Goal: Information Seeking & Learning: Find specific page/section

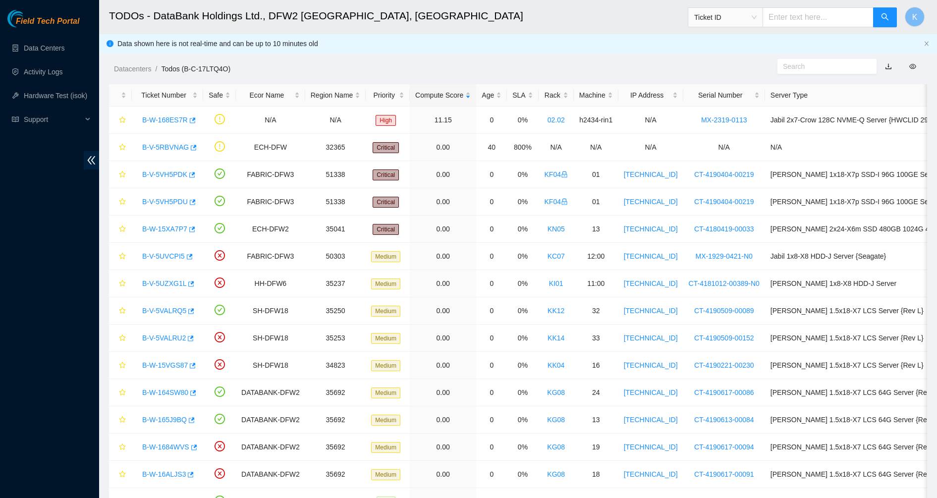
click at [33, 22] on span "Field Tech Portal" at bounding box center [47, 21] width 63 height 9
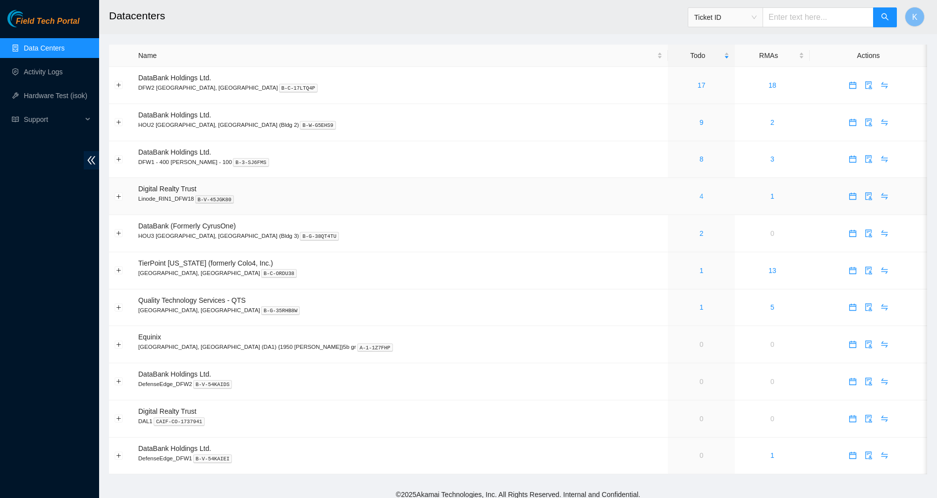
click at [700, 197] on link "4" at bounding box center [702, 196] width 4 height 8
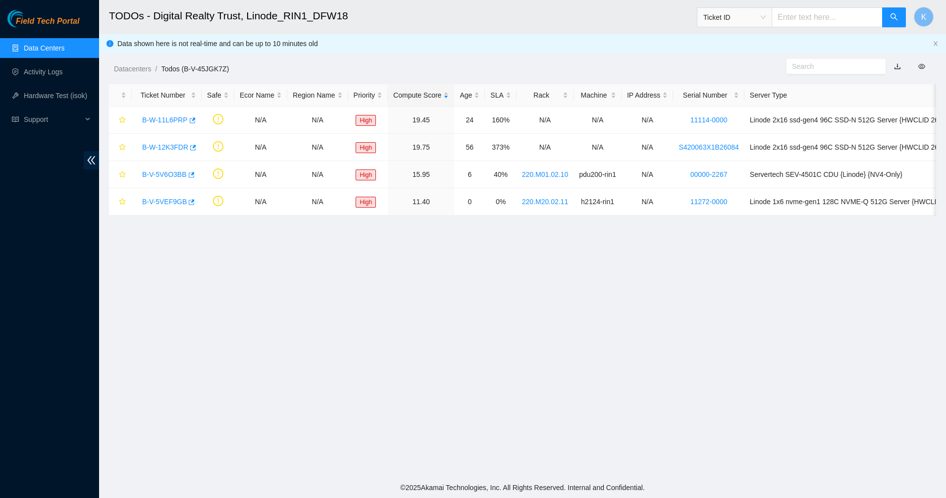
click at [238, 247] on main "TODOs - Digital Realty Trust, Linode_RIN1_DFW18 Ticket ID K Data shown here is …" at bounding box center [522, 238] width 847 height 477
click at [490, 265] on main "TODOs - Digital Realty Trust, Linode_RIN1_DFW18 Ticket ID K Data shown here is …" at bounding box center [522, 238] width 847 height 477
click at [162, 205] on link "B-V-5VEF9GB" at bounding box center [164, 202] width 45 height 8
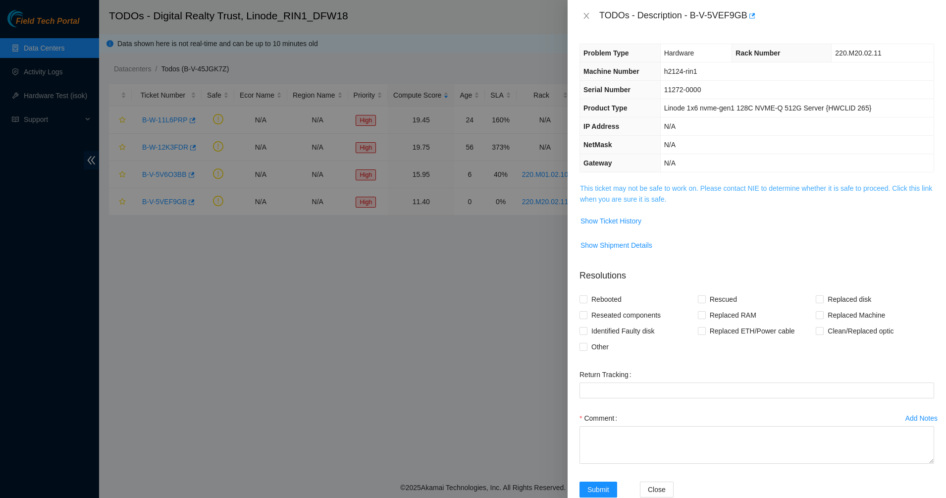
click at [644, 186] on link "This ticket may not be safe to work on. Please contact NIE to determine whether…" at bounding box center [756, 193] width 352 height 19
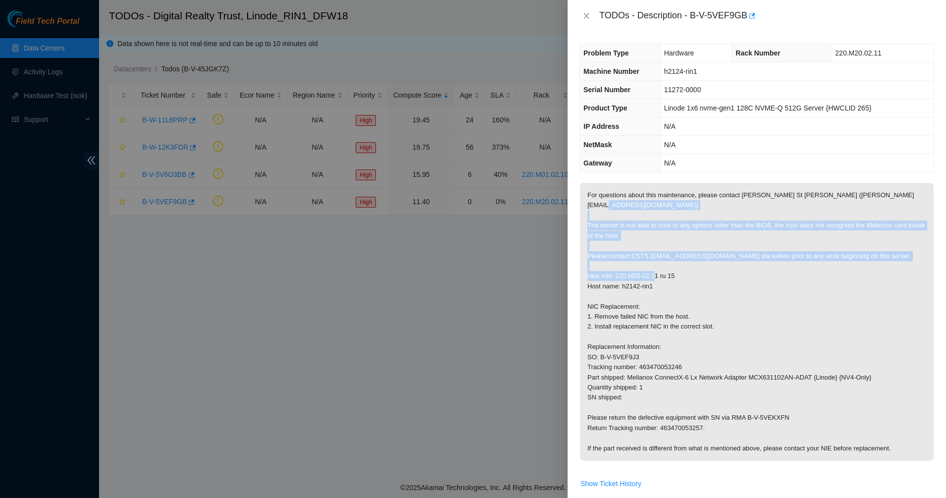
drag, startPoint x: 622, startPoint y: 218, endPoint x: 641, endPoint y: 299, distance: 82.6
click at [641, 299] on p "For questions about this maintenance, please contact Daryl St Jean (dstjean@aka…" at bounding box center [757, 322] width 354 height 278
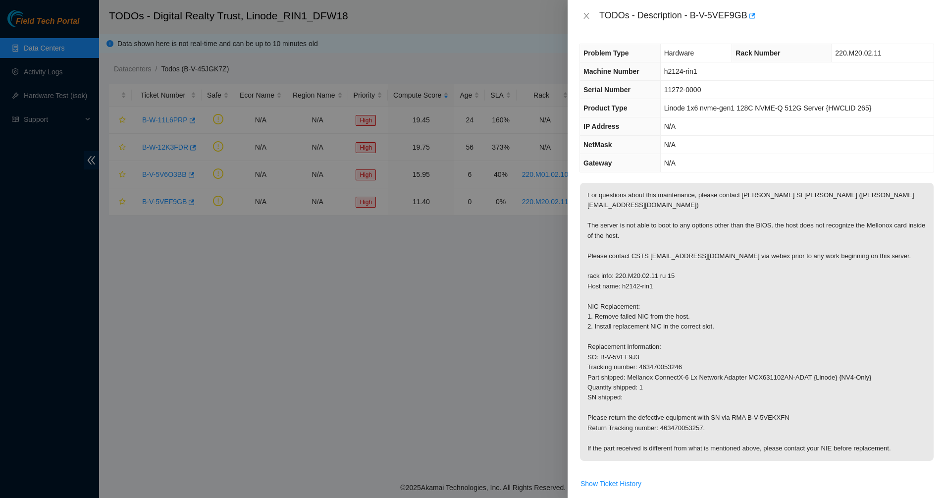
drag, startPoint x: 641, startPoint y: 299, endPoint x: 630, endPoint y: 308, distance: 14.5
click at [632, 308] on p "For questions about this maintenance, please contact Daryl St Jean (dstjean@aka…" at bounding box center [757, 322] width 354 height 278
drag, startPoint x: 592, startPoint y: 300, endPoint x: 618, endPoint y: 327, distance: 37.8
click at [618, 327] on p "For questions about this maintenance, please contact Daryl St Jean (dstjean@aka…" at bounding box center [757, 322] width 354 height 278
drag, startPoint x: 618, startPoint y: 327, endPoint x: 613, endPoint y: 327, distance: 5.4
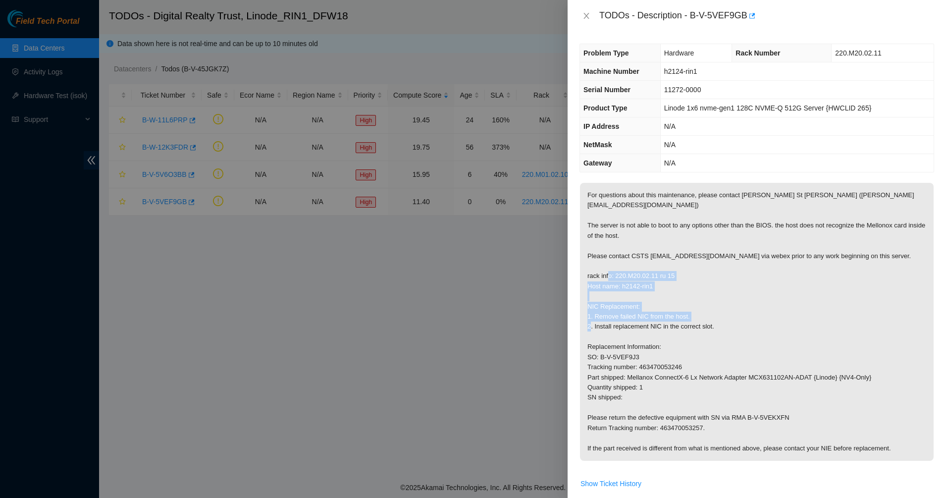
click at [613, 327] on p "For questions about this maintenance, please contact Daryl St Jean (dstjean@aka…" at bounding box center [757, 322] width 354 height 278
click at [591, 321] on p "For questions about this maintenance, please contact Daryl St Jean (dstjean@aka…" at bounding box center [757, 322] width 354 height 278
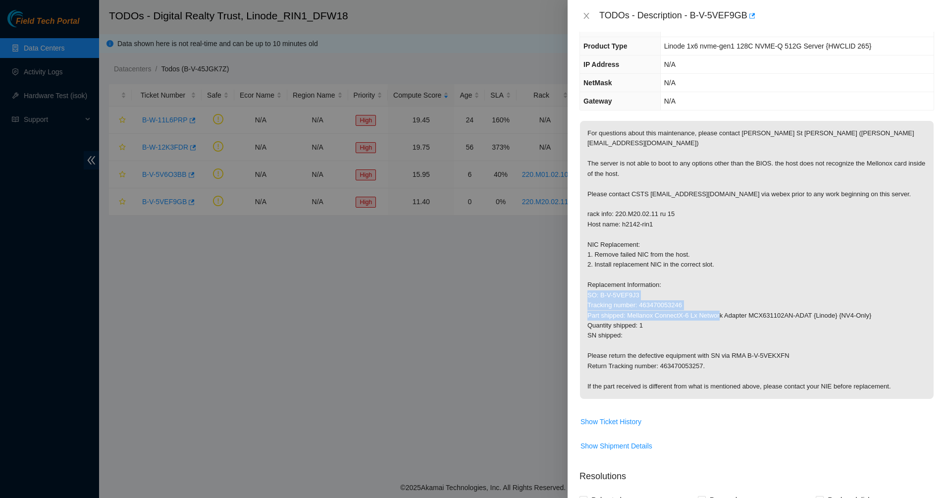
drag, startPoint x: 595, startPoint y: 303, endPoint x: 596, endPoint y: 316, distance: 13.0
click at [596, 316] on p "For questions about this maintenance, please contact Daryl St Jean (dstjean@aka…" at bounding box center [757, 260] width 354 height 278
click at [596, 326] on p "For questions about this maintenance, please contact Daryl St Jean (dstjean@aka…" at bounding box center [757, 260] width 354 height 278
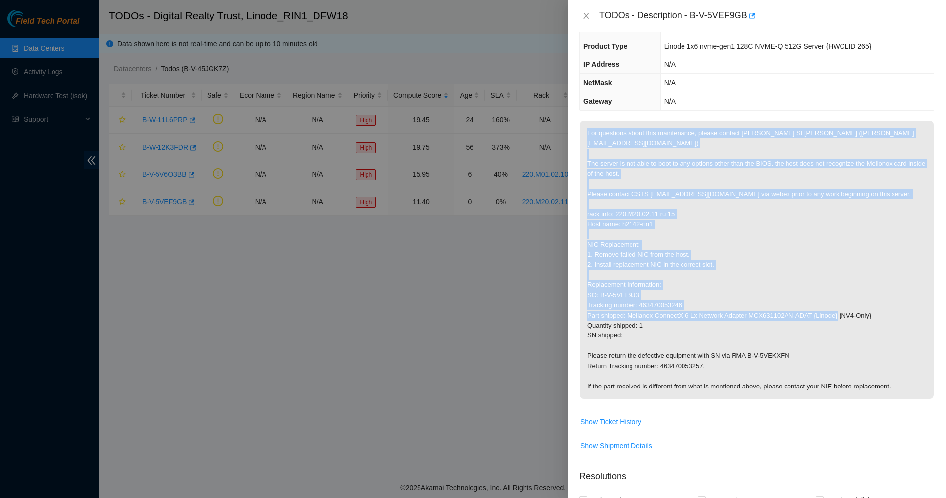
drag, startPoint x: 608, startPoint y: 333, endPoint x: 587, endPoint y: 305, distance: 35.4
click at [587, 305] on p "For questions about this maintenance, please contact Daryl St Jean (dstjean@aka…" at bounding box center [757, 260] width 354 height 278
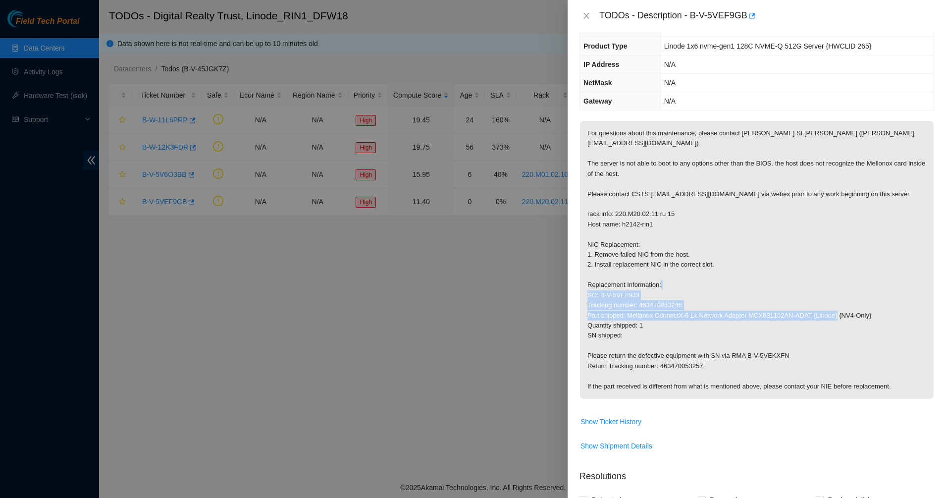
drag, startPoint x: 587, startPoint y: 305, endPoint x: 601, endPoint y: 325, distance: 25.0
click at [601, 325] on p "For questions about this maintenance, please contact Daryl St Jean (dstjean@aka…" at bounding box center [757, 260] width 354 height 278
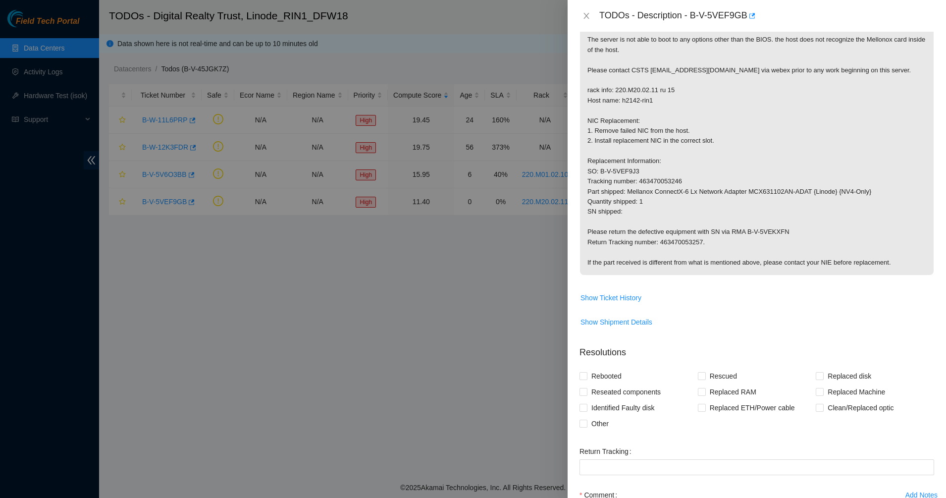
click at [627, 257] on p "For questions about this maintenance, please contact Daryl St Jean (dstjean@aka…" at bounding box center [757, 136] width 354 height 278
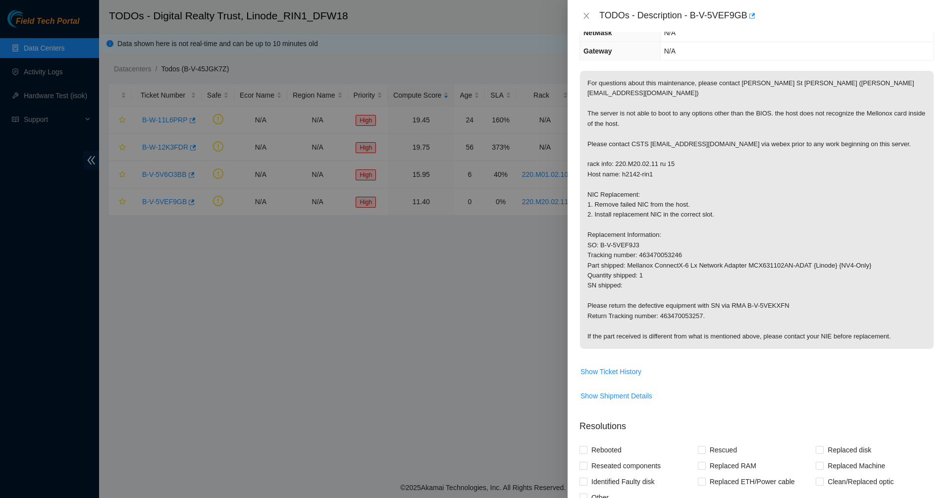
scroll to position [0, 0]
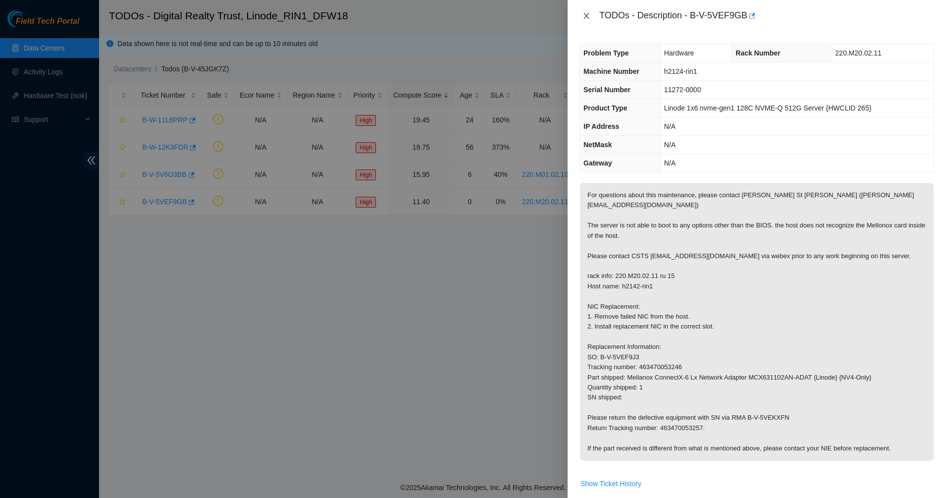
click at [585, 18] on icon "close" at bounding box center [586, 16] width 5 height 6
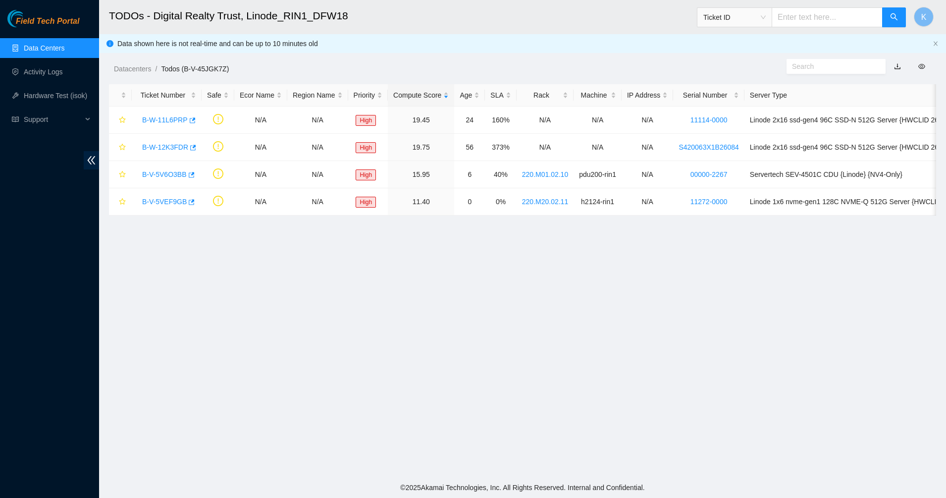
click at [47, 44] on link "Data Centers" at bounding box center [44, 48] width 41 height 8
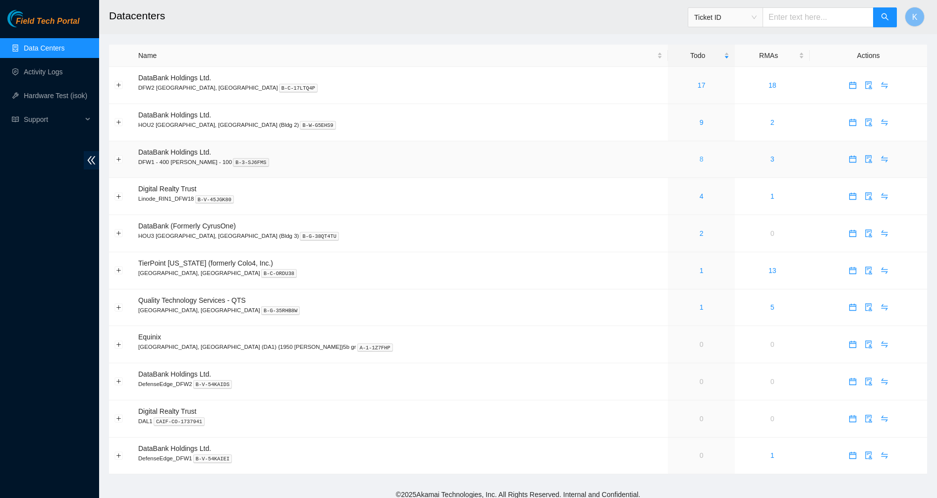
click at [700, 160] on link "8" at bounding box center [702, 159] width 4 height 8
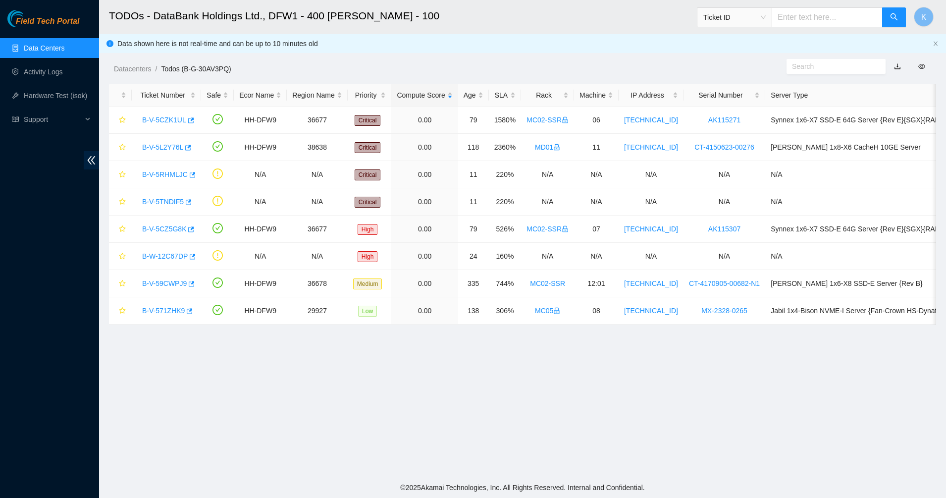
click at [808, 21] on input "text" at bounding box center [827, 17] width 111 height 20
paste input "B-V-5VAEYRB"
type input "B-V-5VAEYRB"
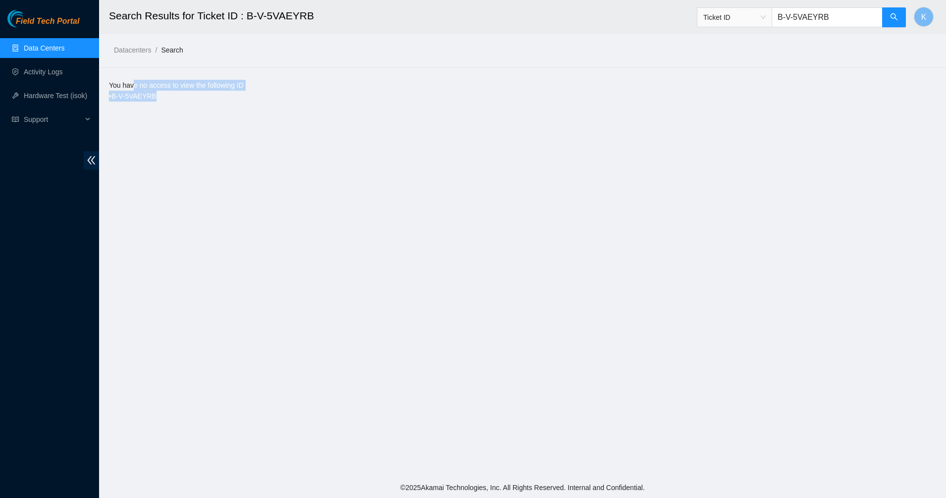
drag, startPoint x: 186, startPoint y: 97, endPoint x: 134, endPoint y: 82, distance: 54.2
click at [134, 82] on div "You have no access to view the following ID • B-V-5VAEYRB" at bounding box center [522, 91] width 827 height 22
click at [291, 148] on main "Search Results for Ticket ID : B-V-5VAEYRB Ticket ID B-V-5VAEYRB K Datacenters …" at bounding box center [522, 238] width 847 height 477
drag, startPoint x: 840, startPoint y: 17, endPoint x: 762, endPoint y: 15, distance: 77.8
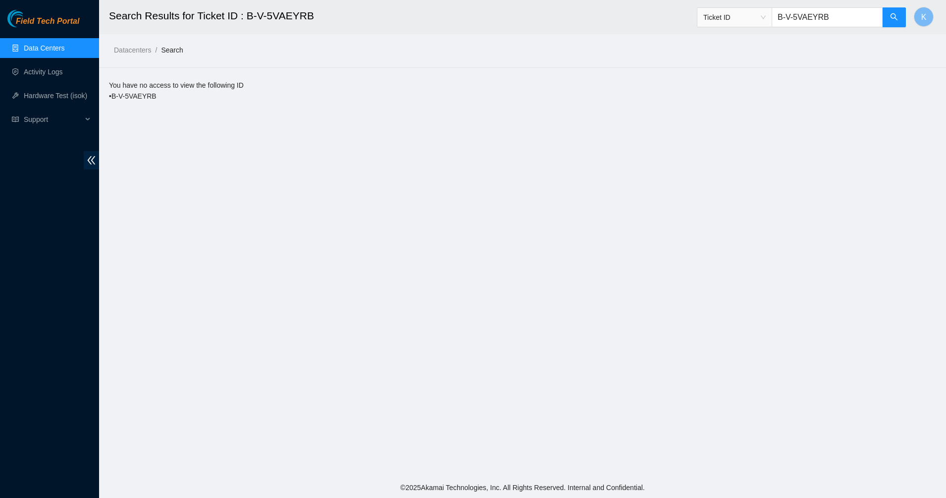
click at [762, 15] on span "Ticket ID B-V-5VAEYRB" at bounding box center [802, 17] width 210 height 20
click at [54, 47] on link "Data Centers" at bounding box center [44, 48] width 41 height 8
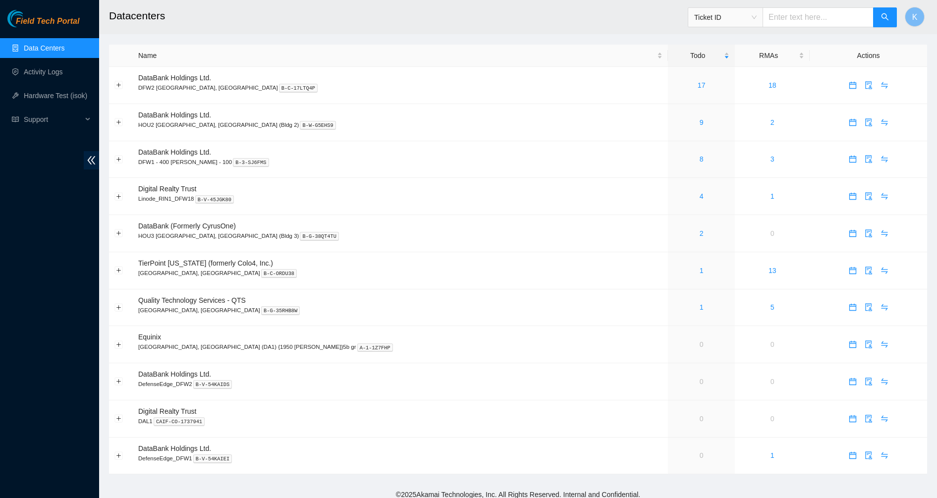
click at [807, 14] on input "text" at bounding box center [817, 17] width 111 height 20
click at [801, 14] on input "text" at bounding box center [817, 17] width 111 height 20
paste input "B-V-5VAEYRB"
type input "B-V-5VAEYRB"
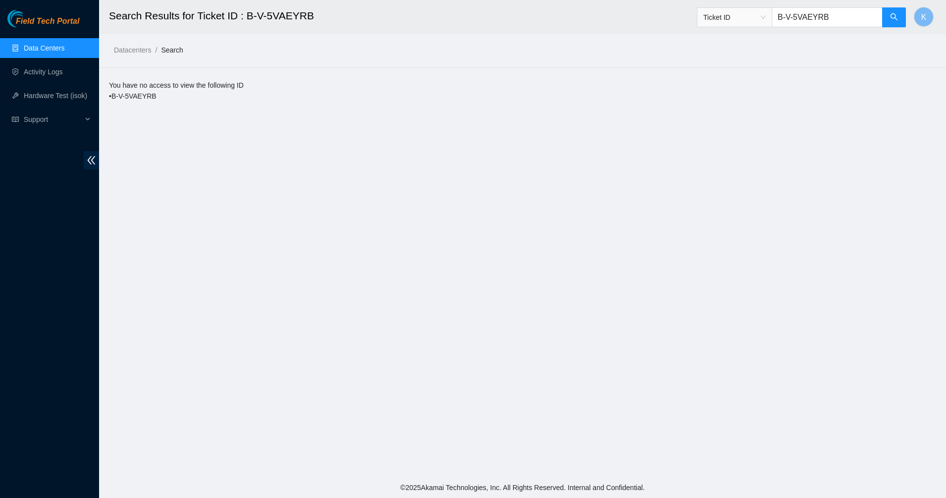
click at [217, 260] on main "Search Results for Ticket ID : B-V-5VAEYRB Ticket ID B-V-5VAEYRB K Datacenters …" at bounding box center [522, 238] width 847 height 477
drag, startPoint x: 855, startPoint y: 18, endPoint x: 770, endPoint y: 13, distance: 84.9
click at [770, 13] on span "Ticket ID B-V-5VAEYRB" at bounding box center [802, 17] width 210 height 20
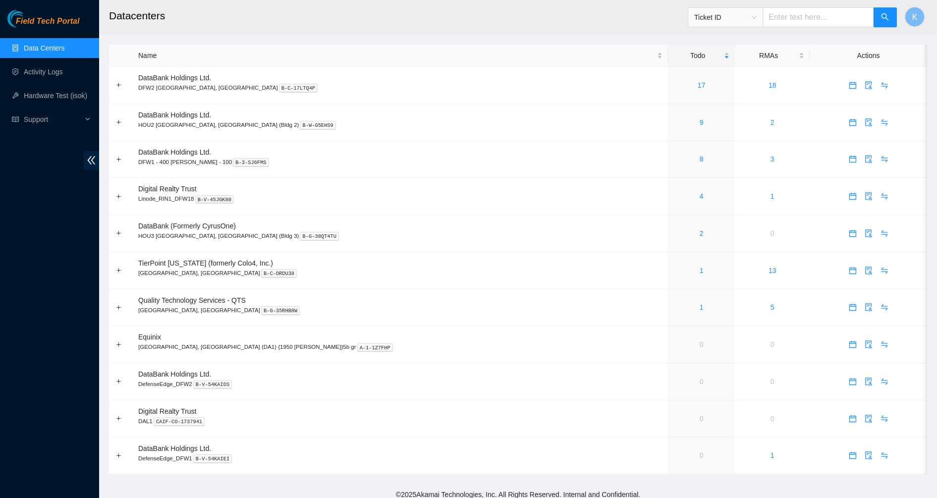
click at [797, 23] on input "text" at bounding box center [817, 17] width 111 height 20
paste input "B-V-5VAEYRB"
type input "B-V-5VAEYRB"
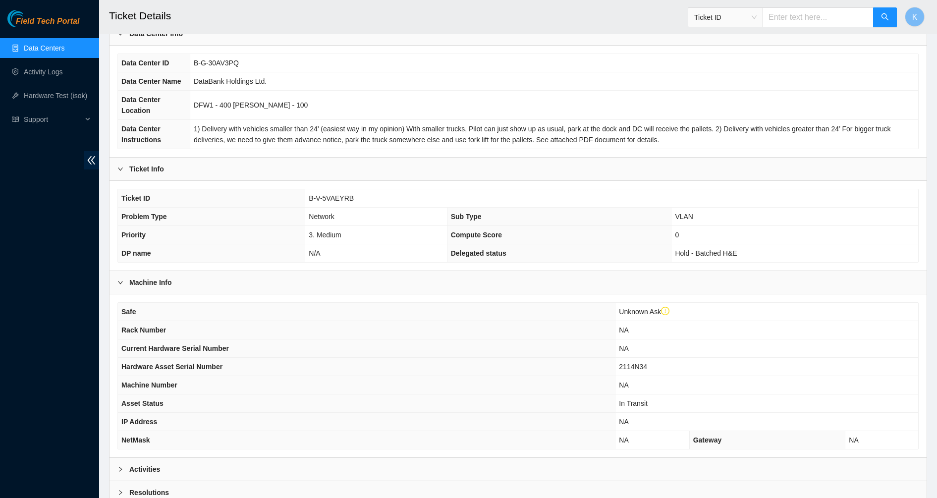
scroll to position [161, 0]
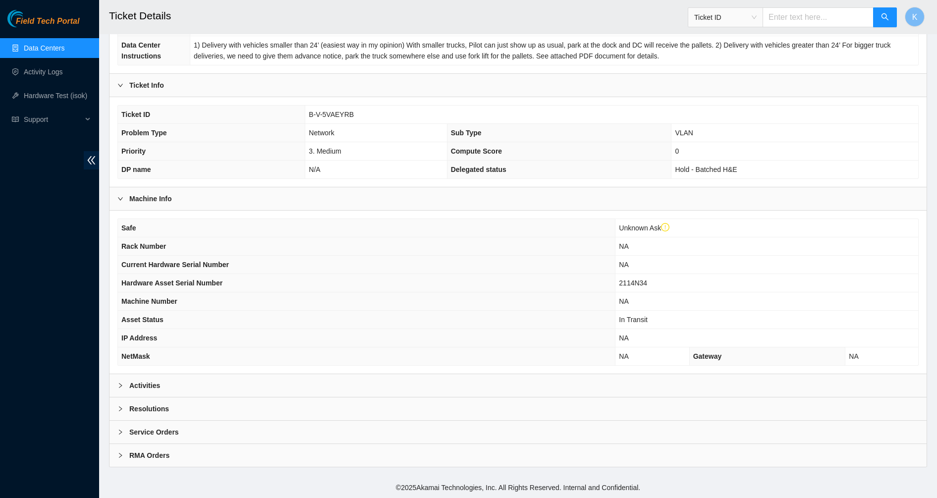
click at [131, 387] on b "Activities" at bounding box center [144, 385] width 31 height 11
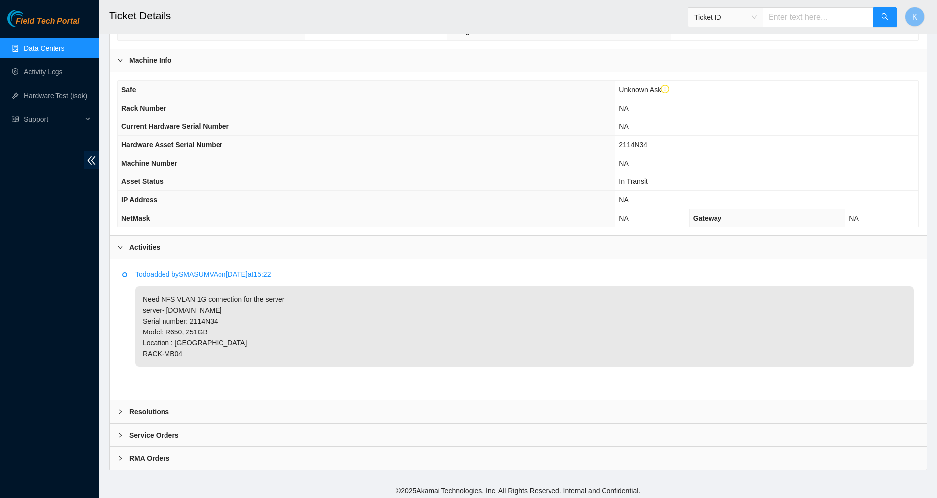
scroll to position [302, 0]
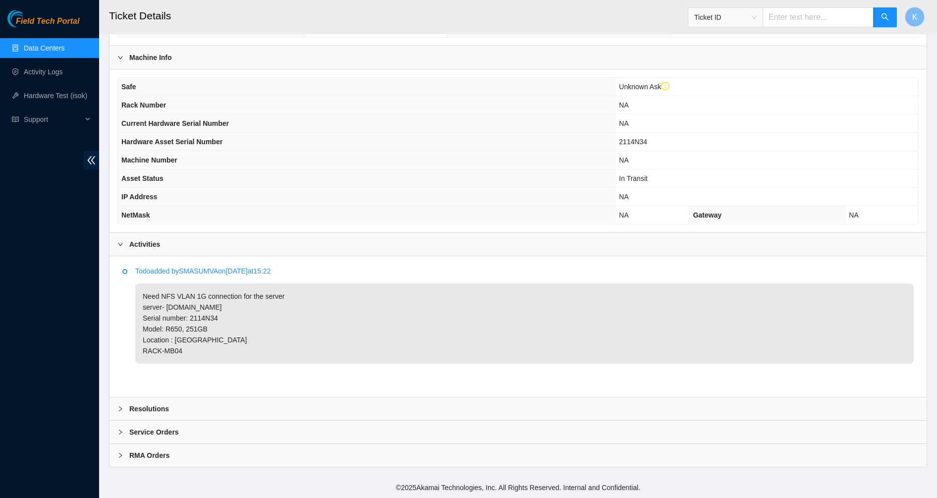
drag, startPoint x: 183, startPoint y: 297, endPoint x: 207, endPoint y: 337, distance: 47.1
click at [207, 337] on p "Need NFS VLAN 1G connection for the server server- prod-perf-app33.dfw02.corp.a…" at bounding box center [524, 323] width 778 height 80
drag, startPoint x: 207, startPoint y: 337, endPoint x: 198, endPoint y: 339, distance: 9.1
click at [198, 339] on p "Need NFS VLAN 1G connection for the server server- prod-perf-app33.dfw02.corp.a…" at bounding box center [524, 323] width 778 height 80
drag, startPoint x: 214, startPoint y: 319, endPoint x: 196, endPoint y: 350, distance: 35.9
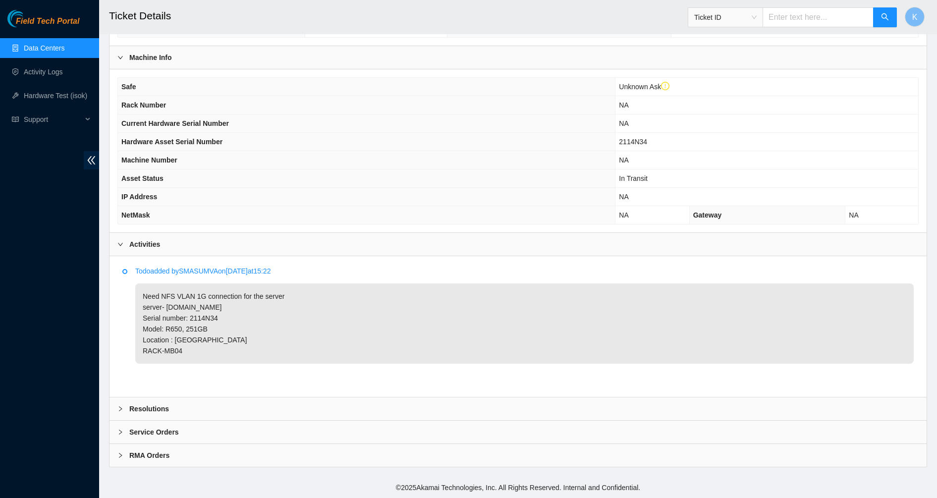
click at [196, 350] on p "Need NFS VLAN 1G connection for the server server- prod-perf-app33.dfw02.corp.a…" at bounding box center [524, 323] width 778 height 80
click at [248, 349] on p "Need NFS VLAN 1G connection for the server server- [DOMAIN_NAME] Serial number:…" at bounding box center [524, 323] width 778 height 80
click at [140, 414] on b "Resolutions" at bounding box center [149, 408] width 40 height 11
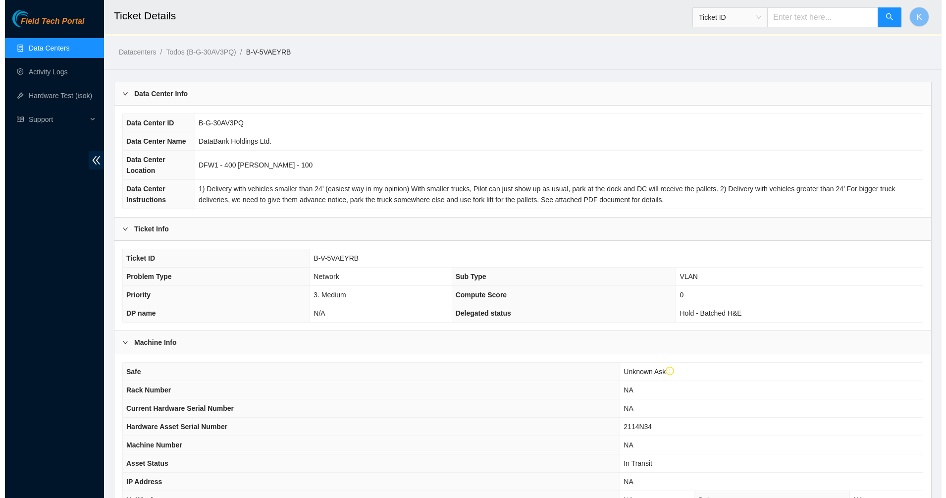
scroll to position [0, 0]
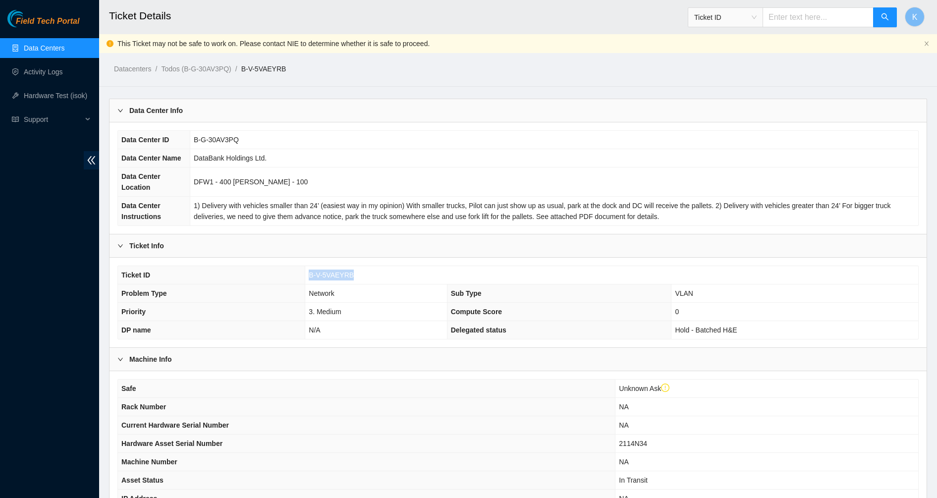
drag, startPoint x: 357, startPoint y: 275, endPoint x: 307, endPoint y: 272, distance: 50.1
click at [307, 272] on td "B-V-5VAEYRB" at bounding box center [611, 275] width 613 height 18
copy span "B-V-5VAEYRB"
click at [24, 46] on link "Data Centers" at bounding box center [44, 48] width 41 height 8
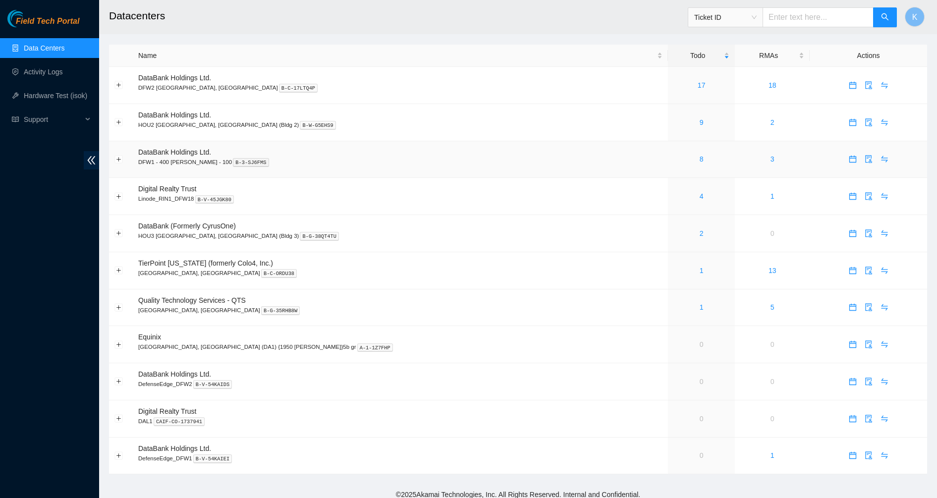
click at [700, 159] on link "8" at bounding box center [702, 159] width 4 height 8
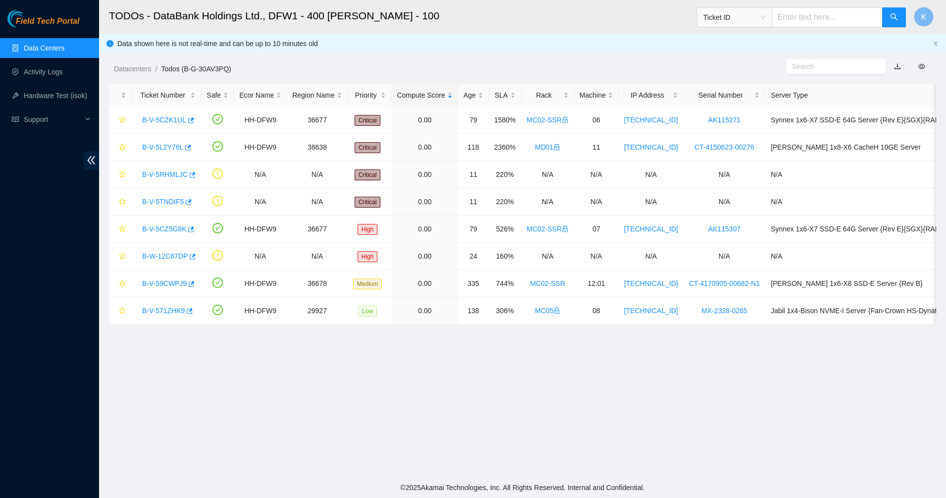
click at [805, 72] on span at bounding box center [836, 66] width 99 height 15
click at [810, 66] on input "text" at bounding box center [832, 66] width 80 height 11
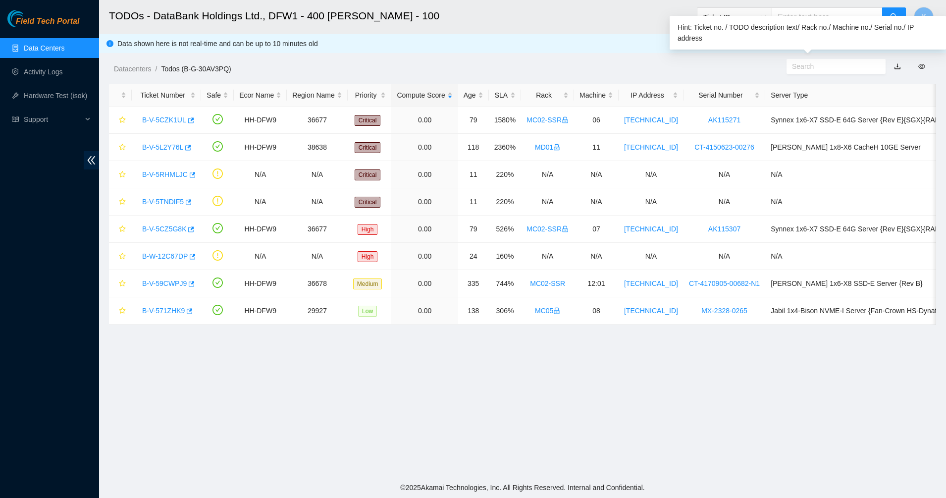
paste input "B-V-5VAEYRB"
type input "B-V-5VAEYRB"
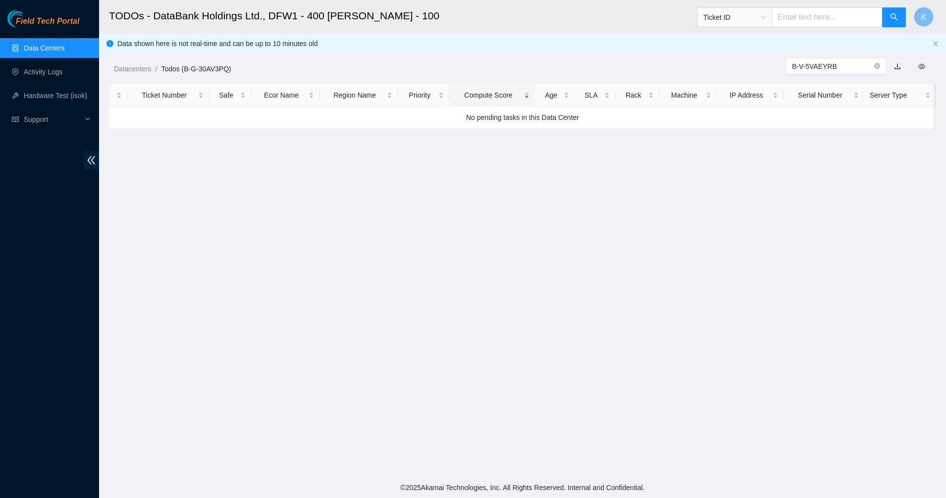
click at [877, 68] on icon "close-circle" at bounding box center [877, 66] width 6 height 6
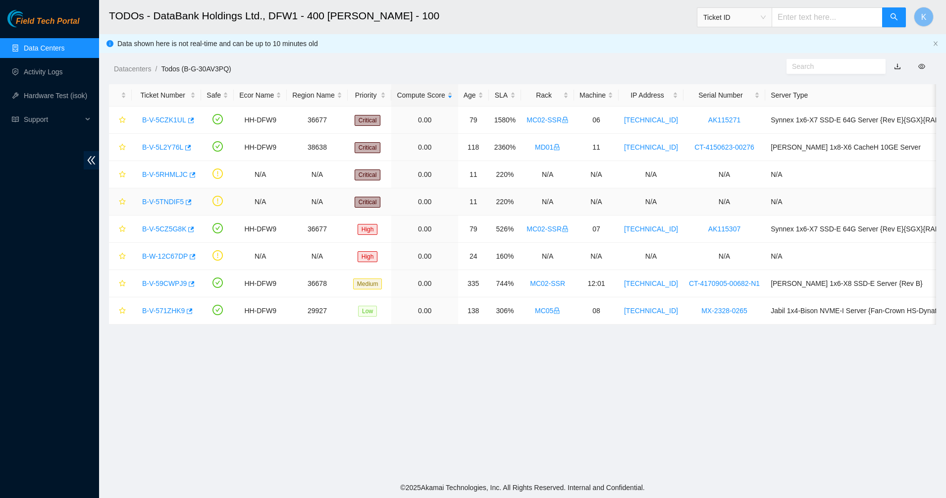
click at [171, 202] on link "B-V-5TNDIF5" at bounding box center [163, 202] width 42 height 8
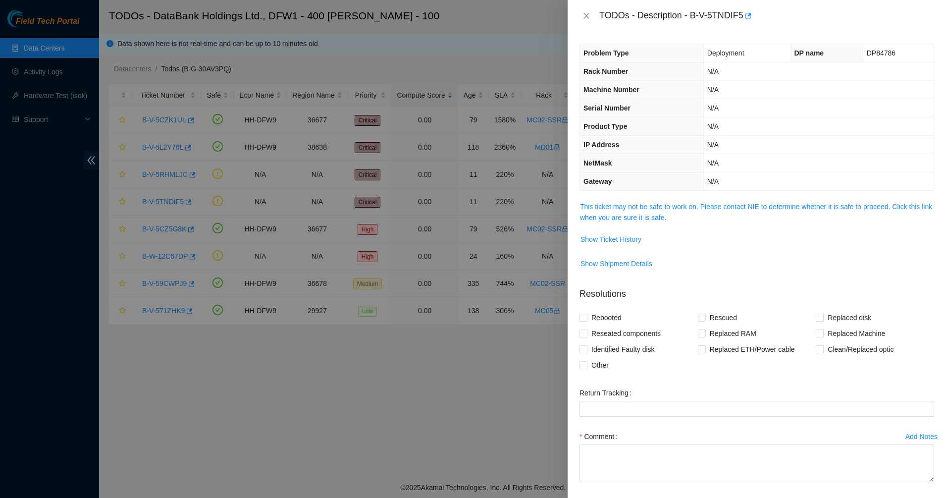
click at [594, 204] on link "This ticket may not be safe to work on. Please contact NIE to determine whether…" at bounding box center [756, 212] width 352 height 19
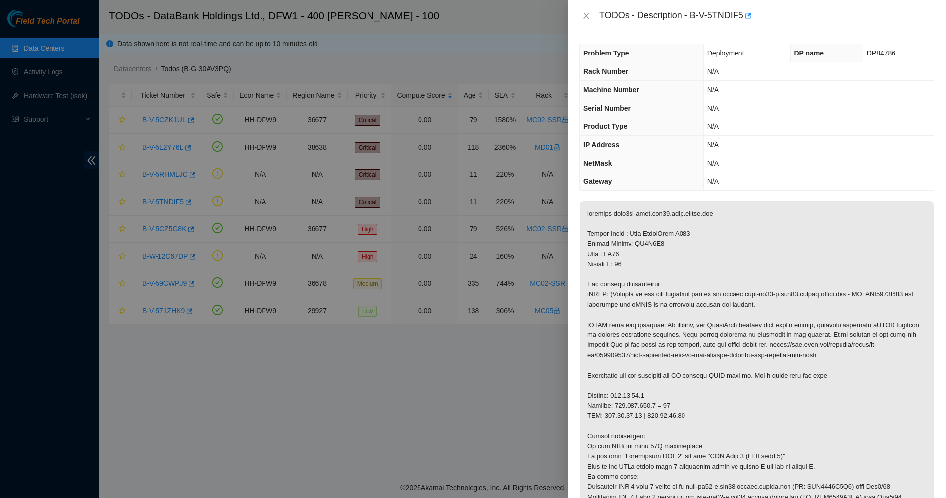
click at [579, 16] on div "TODOs - Description - B-V-5TNDIF5" at bounding box center [757, 16] width 379 height 32
click at [581, 16] on button "Close" at bounding box center [587, 15] width 14 height 9
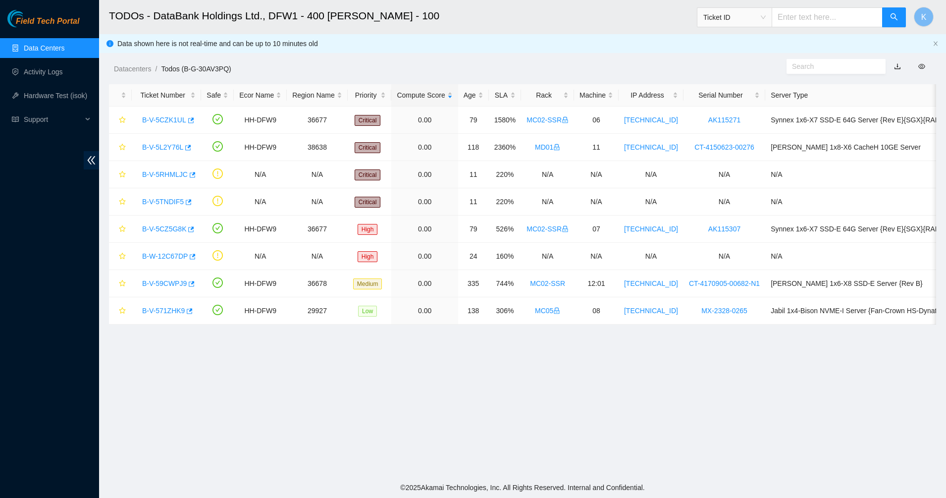
click at [56, 51] on link "Data Centers" at bounding box center [44, 48] width 41 height 8
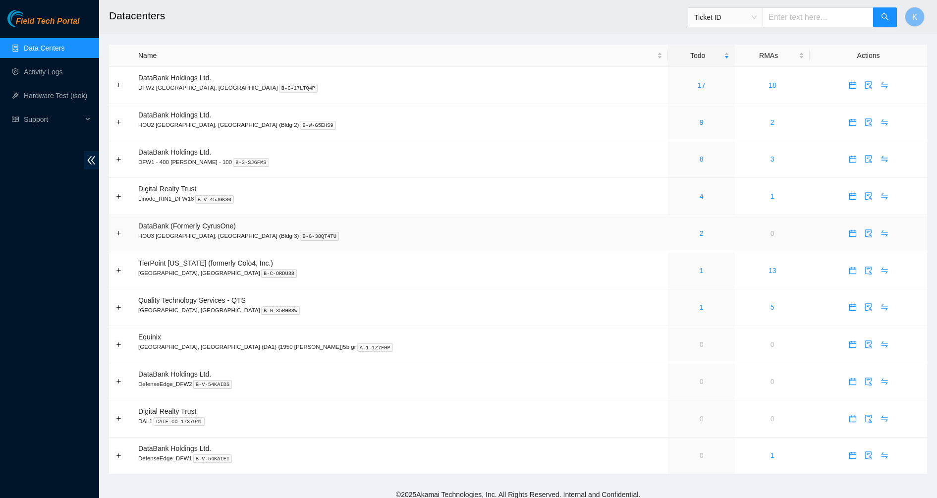
click at [700, 233] on link "2" at bounding box center [702, 233] width 4 height 8
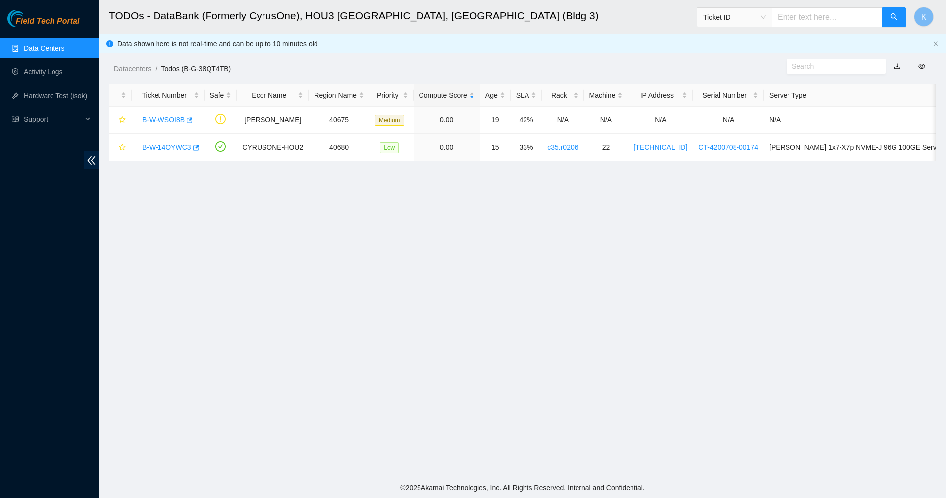
click at [61, 49] on link "Data Centers" at bounding box center [44, 48] width 41 height 8
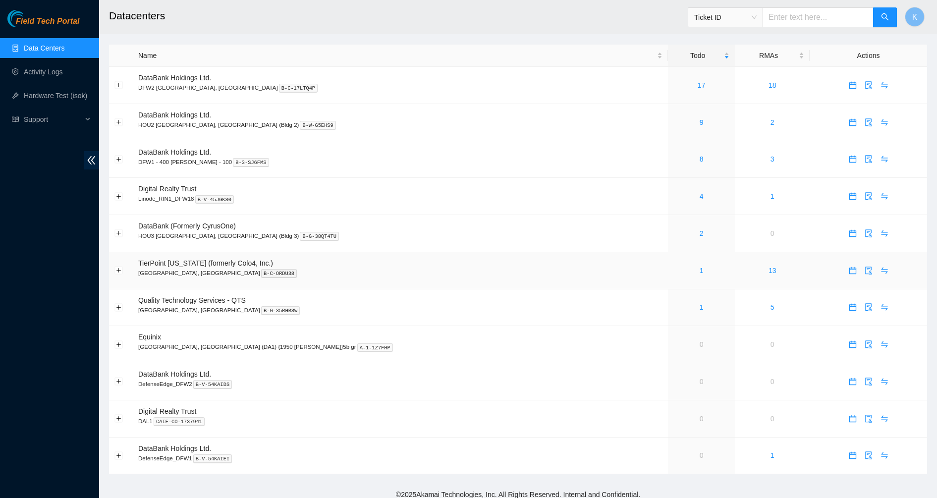
click at [700, 271] on link "1" at bounding box center [702, 271] width 4 height 8
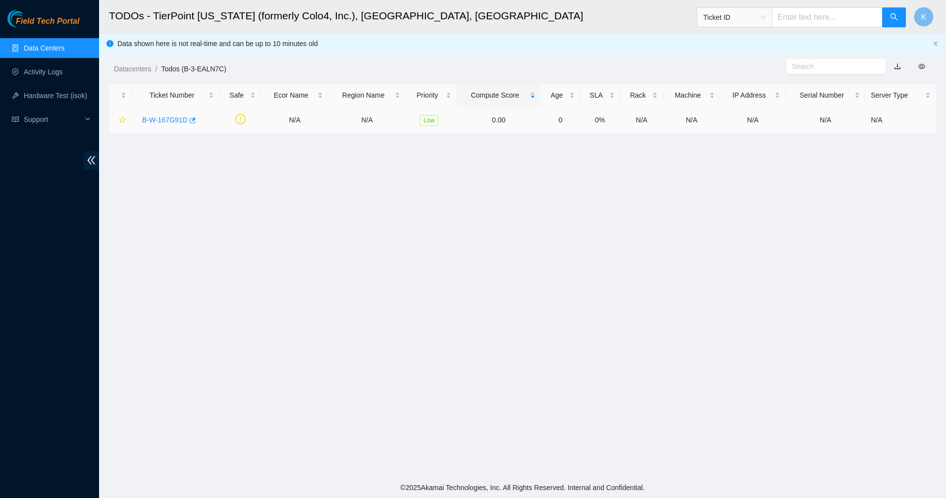
click at [166, 120] on link "B-W-167G91D" at bounding box center [165, 120] width 46 height 8
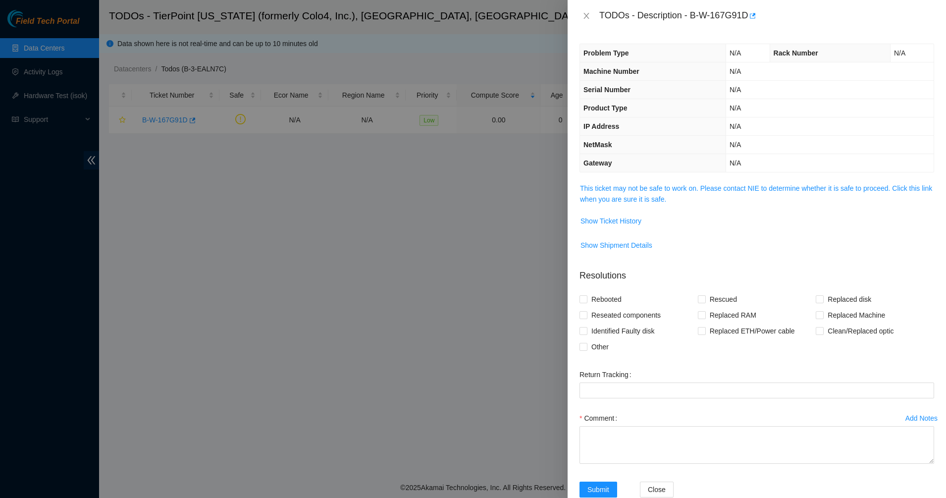
click at [635, 199] on link "This ticket may not be safe to work on. Please contact NIE to determine whether…" at bounding box center [756, 193] width 352 height 19
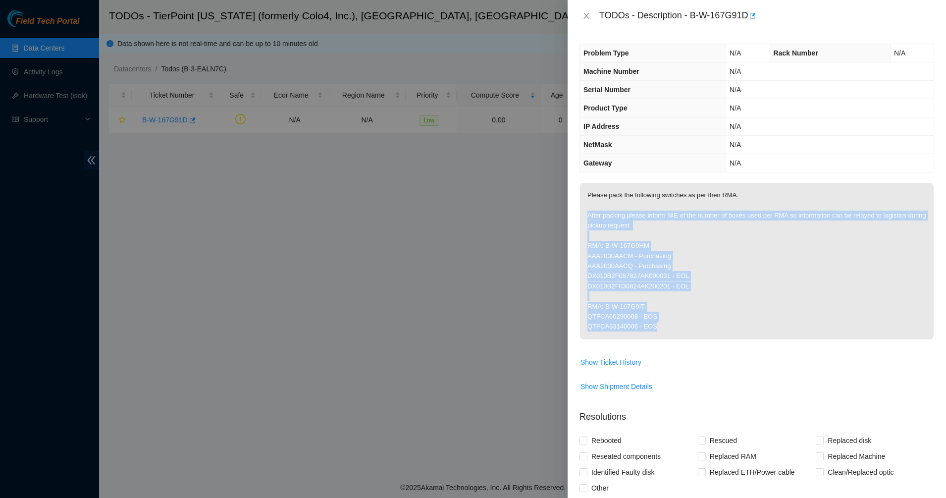
drag, startPoint x: 620, startPoint y: 202, endPoint x: 716, endPoint y: 330, distance: 159.9
click at [716, 330] on p "Please pack the following switches as per their RMA. After packing please infor…" at bounding box center [757, 261] width 354 height 157
click at [692, 323] on p "Please pack the following switches as per their RMA. After packing please infor…" at bounding box center [757, 261] width 354 height 157
drag, startPoint x: 676, startPoint y: 321, endPoint x: 597, endPoint y: 209, distance: 136.2
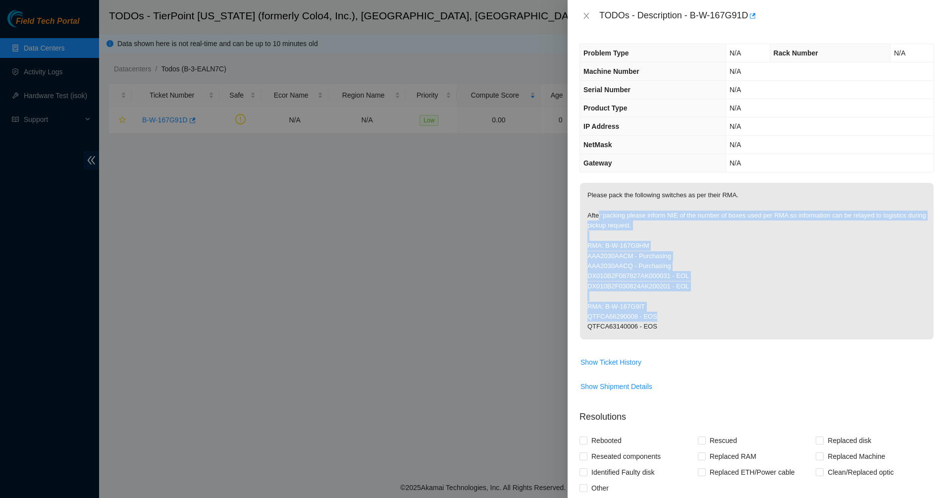
click at [597, 209] on p "Please pack the following switches as per their RMA. After packing please infor…" at bounding box center [757, 261] width 354 height 157
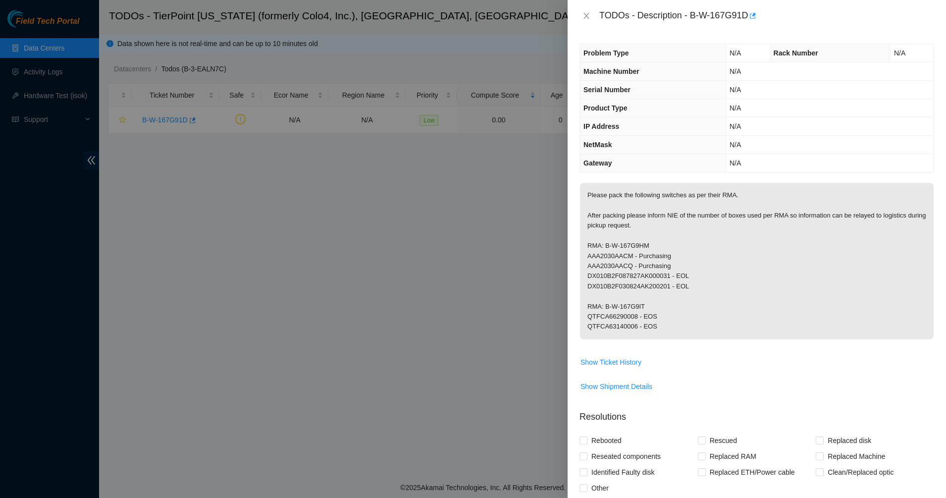
drag, startPoint x: 597, startPoint y: 209, endPoint x: 593, endPoint y: 195, distance: 15.2
click at [593, 195] on p "Please pack the following switches as per their RMA. After packing please infor…" at bounding box center [757, 261] width 354 height 157
click at [611, 356] on button "Show Ticket History" at bounding box center [611, 362] width 62 height 16
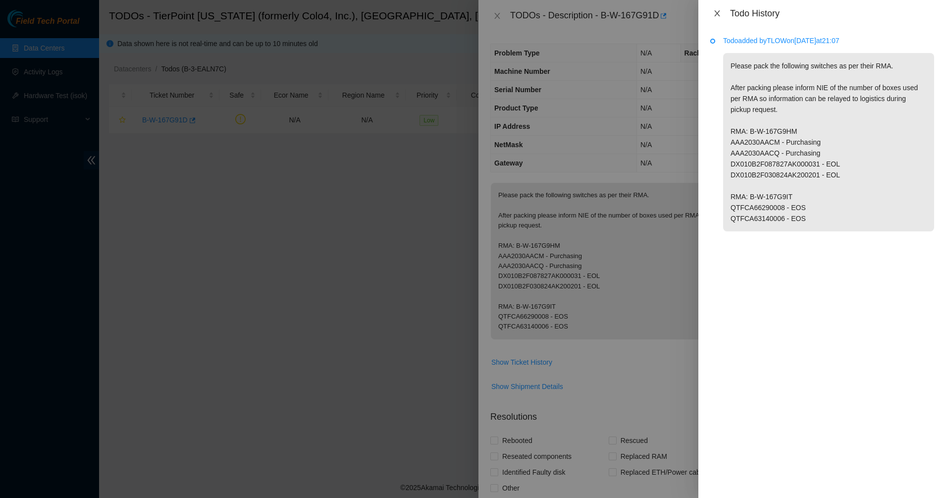
click at [715, 12] on icon "close" at bounding box center [717, 13] width 8 height 8
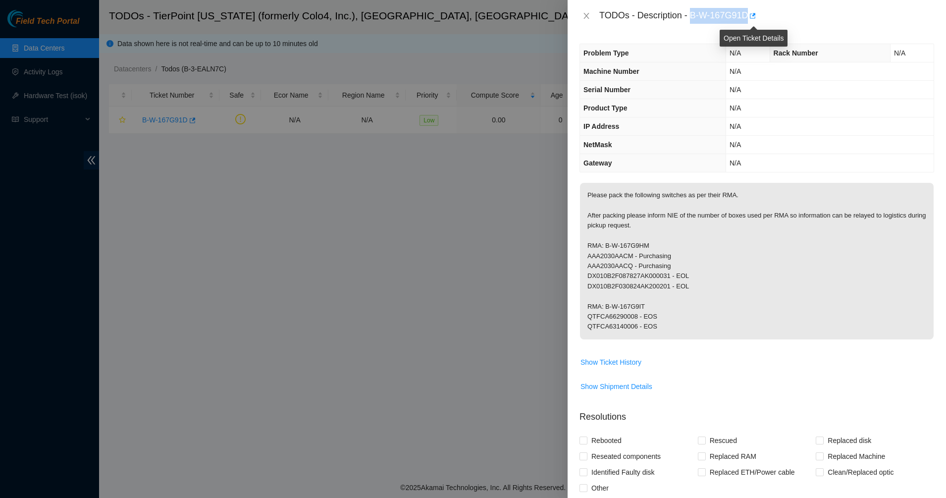
drag, startPoint x: 691, startPoint y: 14, endPoint x: 751, endPoint y: 16, distance: 60.0
click at [751, 16] on div "TODOs - Description - B-W-167G91D" at bounding box center [766, 16] width 335 height 16
copy div "B-W-167G91D"
click at [692, 251] on p "Please pack the following switches as per their RMA. After packing please infor…" at bounding box center [757, 261] width 354 height 157
click at [583, 14] on icon "close" at bounding box center [587, 16] width 8 height 8
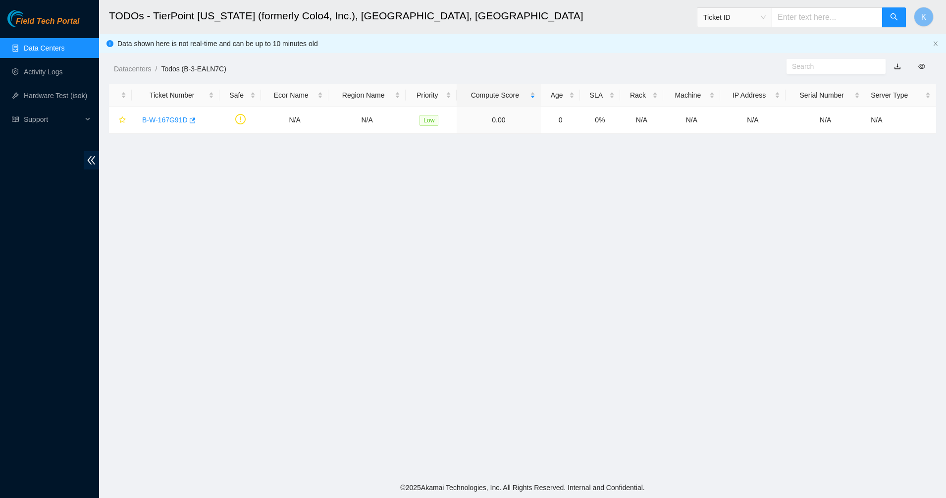
click at [23, 8] on aside "Field Tech Portal Data Centers Activity Logs Hardware Test (isok) Support" at bounding box center [49, 249] width 99 height 498
click at [23, 17] on span "Field Tech Portal" at bounding box center [47, 21] width 63 height 9
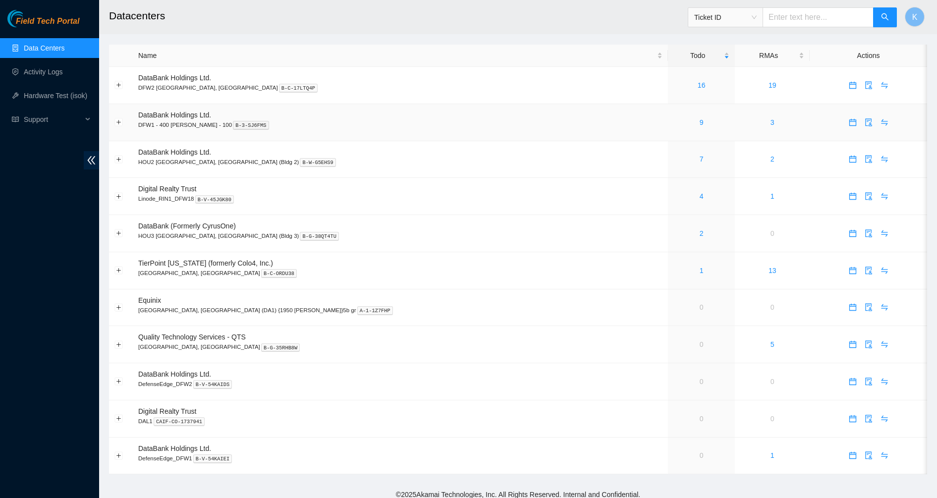
click at [673, 123] on div "9" at bounding box center [701, 122] width 56 height 11
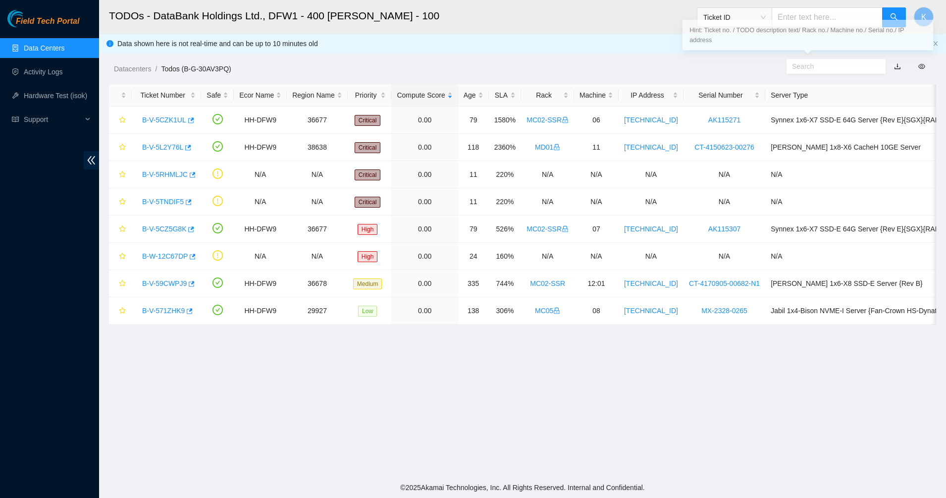
click at [828, 69] on input "text" at bounding box center [832, 66] width 80 height 11
paste input "B-V-5VAEYRB"
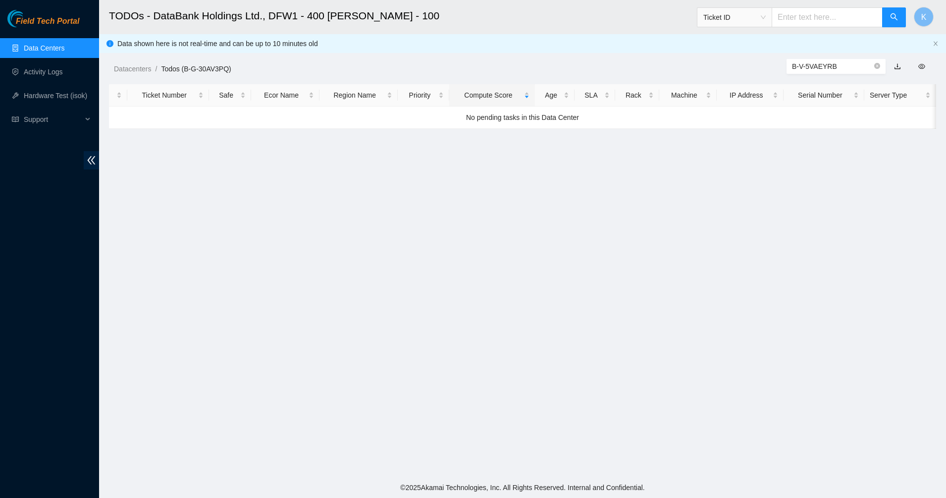
type input "B-V-5VAEYRB"
click at [707, 170] on main "TODOs - DataBank Holdings Ltd., DFW1 - 400 [PERSON_NAME] - 100 Ticket ID K Data…" at bounding box center [522, 238] width 847 height 477
click at [878, 68] on icon "close-circle" at bounding box center [877, 66] width 6 height 6
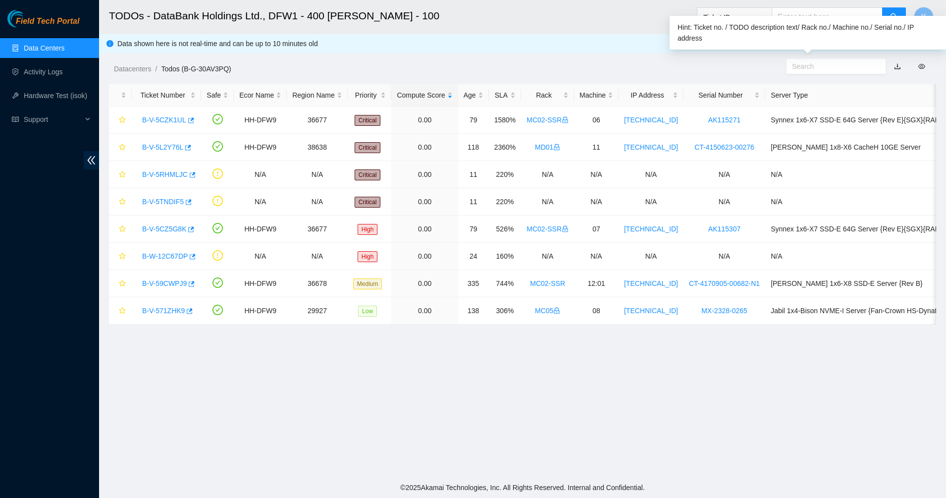
click at [818, 71] on input "text" at bounding box center [832, 66] width 80 height 11
paste input "B-V-5VAEYRB"
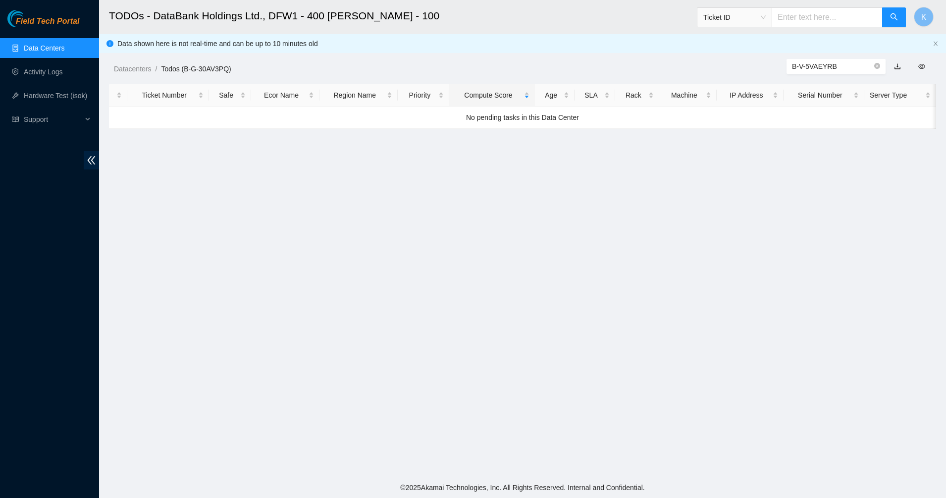
type input "B-V-5VAEYRB"
click at [771, 56] on div "Datacenters / Todos (B-G-30AV3PQ) / B-V-5VAEYRB" at bounding box center [522, 46] width 847 height 55
click at [799, 22] on input "text" at bounding box center [827, 17] width 111 height 20
click at [697, 59] on div "Datacenters / Todos (B-G-30AV3PQ) /" at bounding box center [417, 46] width 636 height 55
click at [878, 63] on icon "close-circle" at bounding box center [877, 66] width 6 height 6
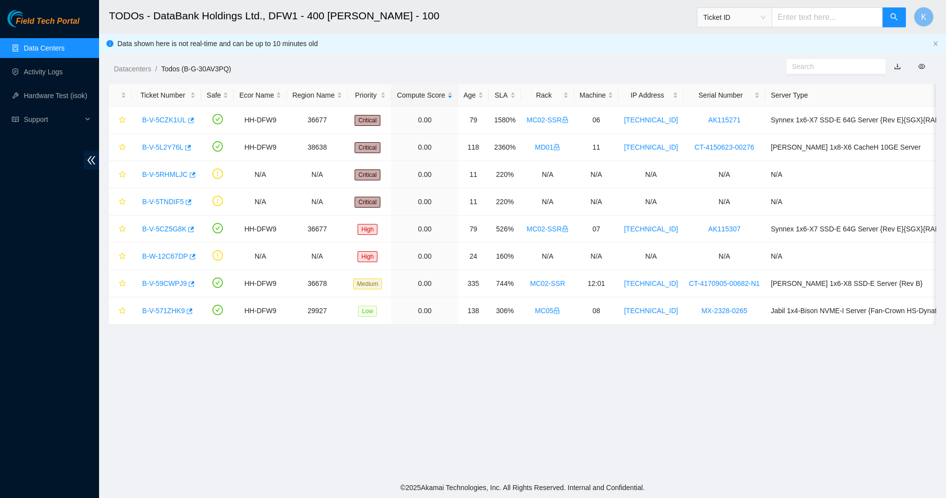
click at [845, 24] on input "text" at bounding box center [827, 17] width 111 height 20
paste input "B-V-5VAEYRB"
type input "B-V-5VAEYRB"
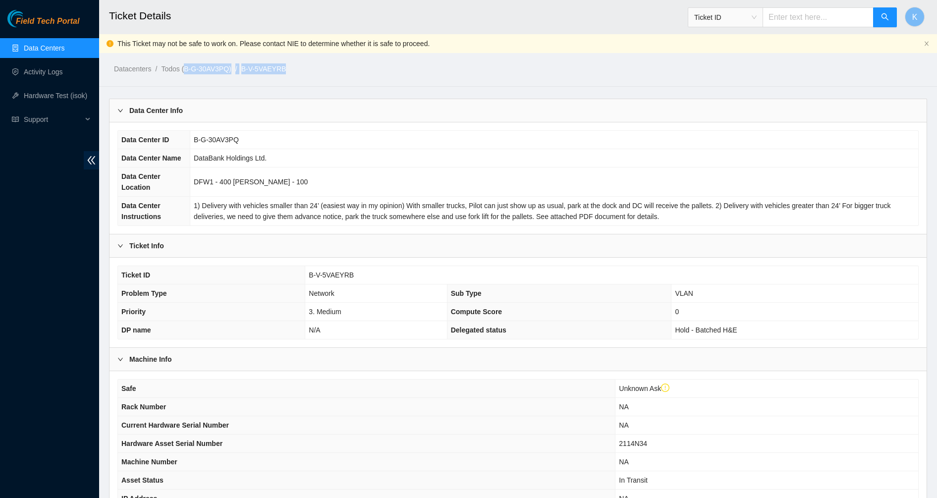
drag, startPoint x: 187, startPoint y: 43, endPoint x: 382, endPoint y: 55, distance: 195.6
click at [382, 55] on div "Datacenters / Todos (B-G-30AV3PQ) / B-V-5VAEYRB /" at bounding box center [413, 46] width 628 height 55
drag, startPoint x: 382, startPoint y: 55, endPoint x: 342, endPoint y: 77, distance: 45.7
click at [342, 77] on main "Ticket Details Ticket ID K This Ticket may not be safe to work on. Please conta…" at bounding box center [518, 319] width 838 height 638
click at [298, 45] on div "Datacenters / Todos (B-G-30AV3PQ) / B-V-5VAEYRB /" at bounding box center [413, 46] width 628 height 55
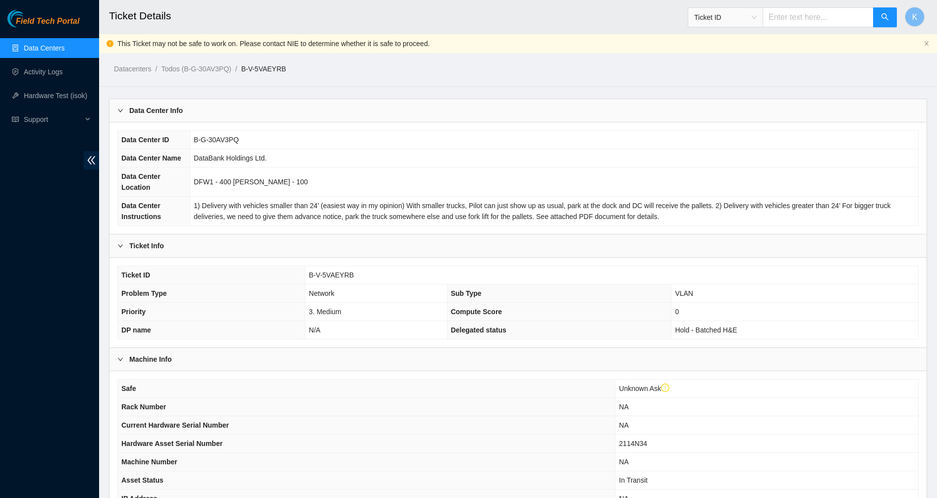
click at [298, 45] on div "Datacenters / Todos (B-G-30AV3PQ) / B-V-5VAEYRB /" at bounding box center [413, 46] width 628 height 55
click at [270, 179] on span "DFW1 - 400 [PERSON_NAME] - 100" at bounding box center [251, 182] width 114 height 8
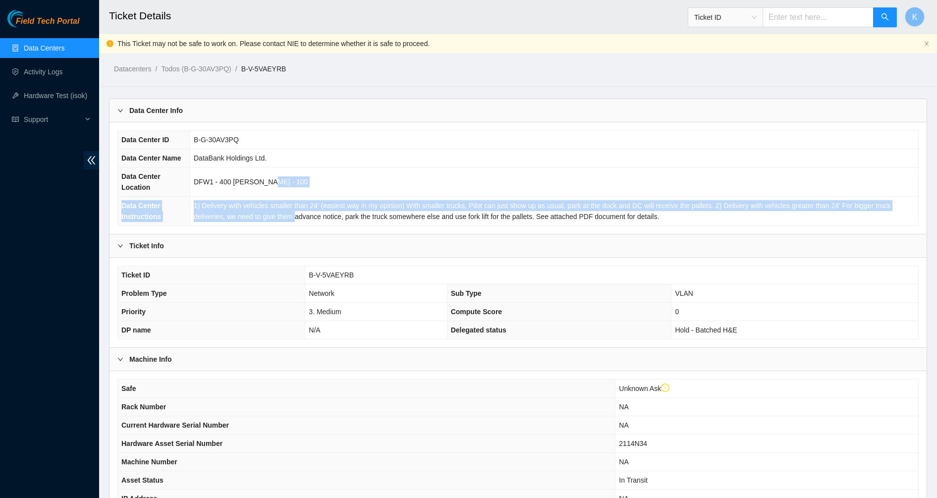
drag, startPoint x: 260, startPoint y: 193, endPoint x: 261, endPoint y: 223, distance: 30.7
click at [261, 223] on tbody "Data Center ID B-G-30AV3PQ Data Center Name DataBank Holdings Ltd. Data Center …" at bounding box center [518, 178] width 800 height 95
click at [261, 223] on td "1) Delivery with vehicles smaller than 24’ (easiest way in my opinion) With sma…" at bounding box center [554, 211] width 728 height 29
click at [259, 224] on td "1) Delivery with vehicles smaller than 24’ (easiest way in my opinion) With sma…" at bounding box center [554, 211] width 728 height 29
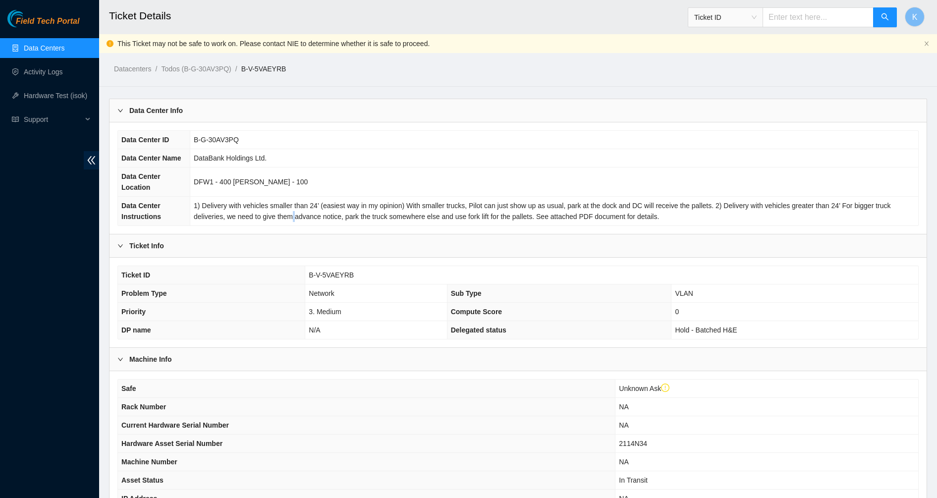
click at [259, 224] on td "1) Delivery with vehicles smaller than 24’ (easiest way in my opinion) With sma…" at bounding box center [554, 211] width 728 height 29
click at [204, 229] on div "Data Center ID B-G-30AV3PQ Data Center Name DataBank Holdings Ltd. Data Center …" at bounding box center [517, 177] width 817 height 111
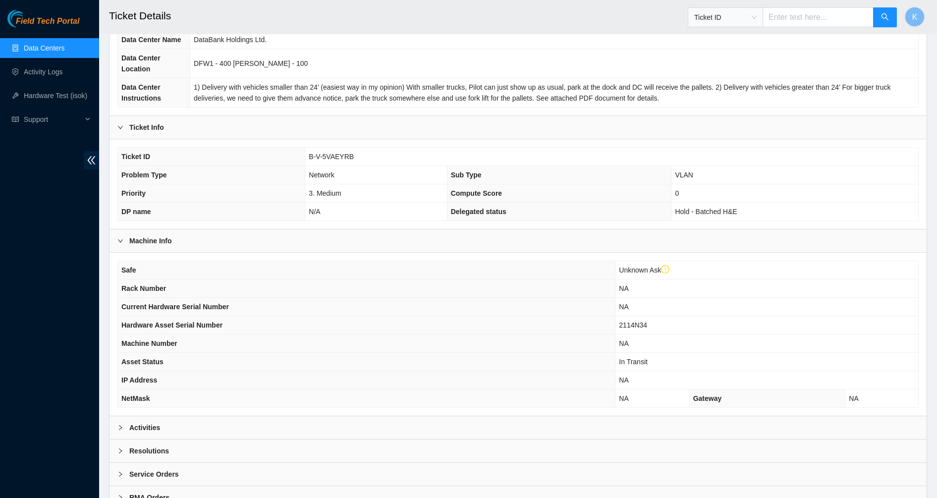
scroll to position [161, 0]
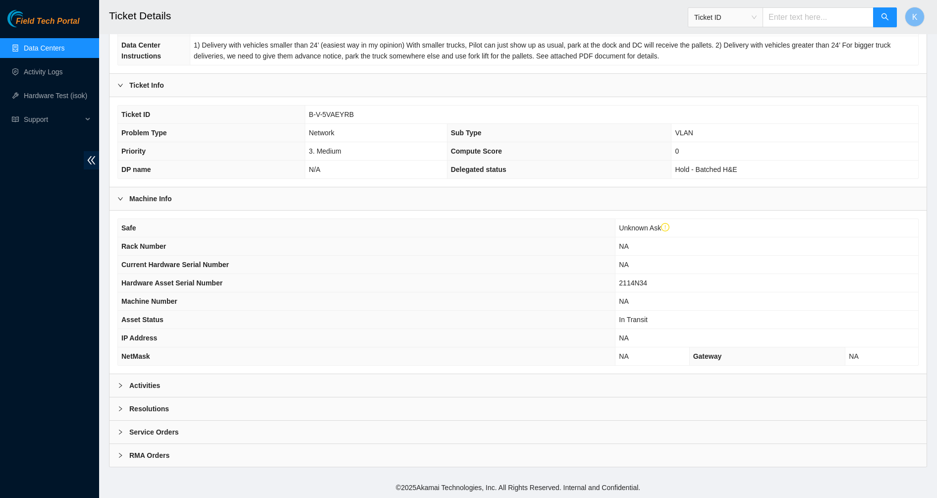
click at [757, 358] on th "Gateway" at bounding box center [767, 356] width 156 height 18
click at [756, 358] on th "Gateway" at bounding box center [767, 356] width 156 height 18
click at [755, 358] on th "Gateway" at bounding box center [767, 356] width 156 height 18
drag, startPoint x: 625, startPoint y: 358, endPoint x: 531, endPoint y: 358, distance: 94.1
click at [624, 358] on span "NA" at bounding box center [623, 356] width 9 height 8
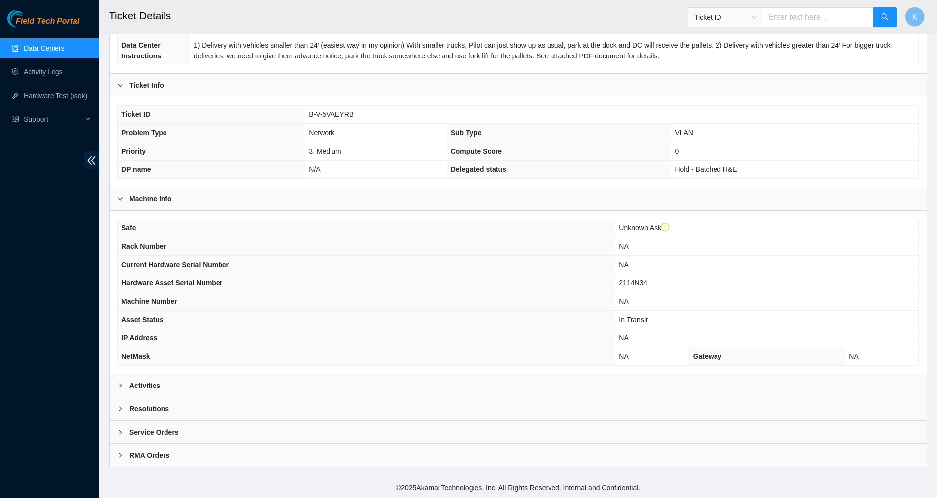
click at [530, 358] on th "NetMask" at bounding box center [366, 356] width 497 height 18
click at [321, 340] on th "IP Address" at bounding box center [366, 338] width 497 height 18
click at [135, 380] on b "Activities" at bounding box center [144, 385] width 31 height 11
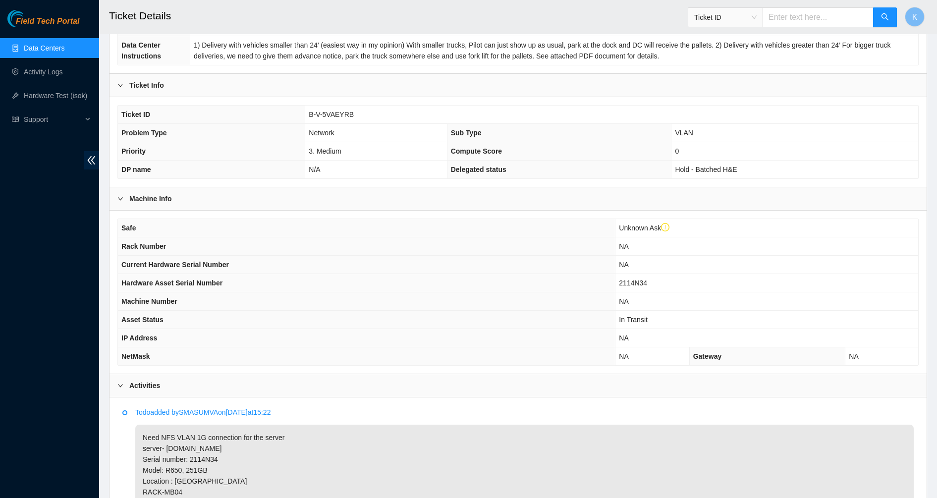
scroll to position [302, 0]
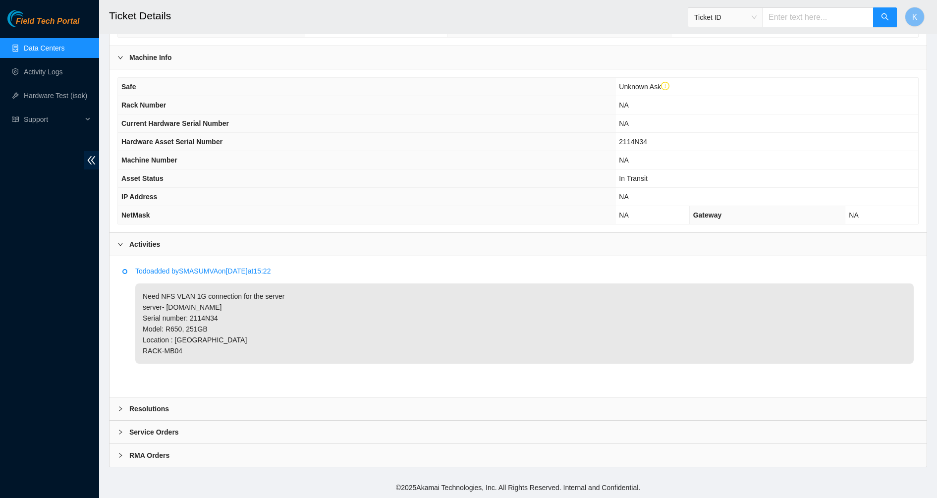
click at [165, 418] on div "Resolutions" at bounding box center [517, 408] width 817 height 23
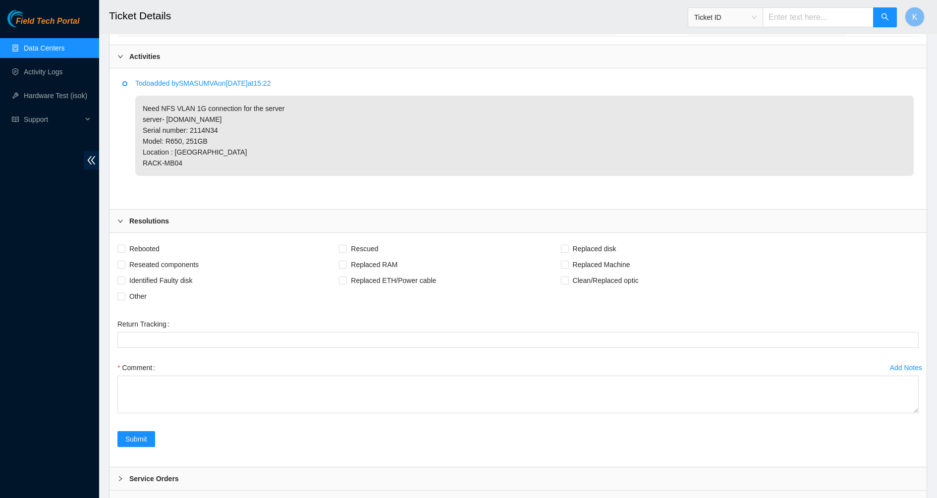
scroll to position [536, 0]
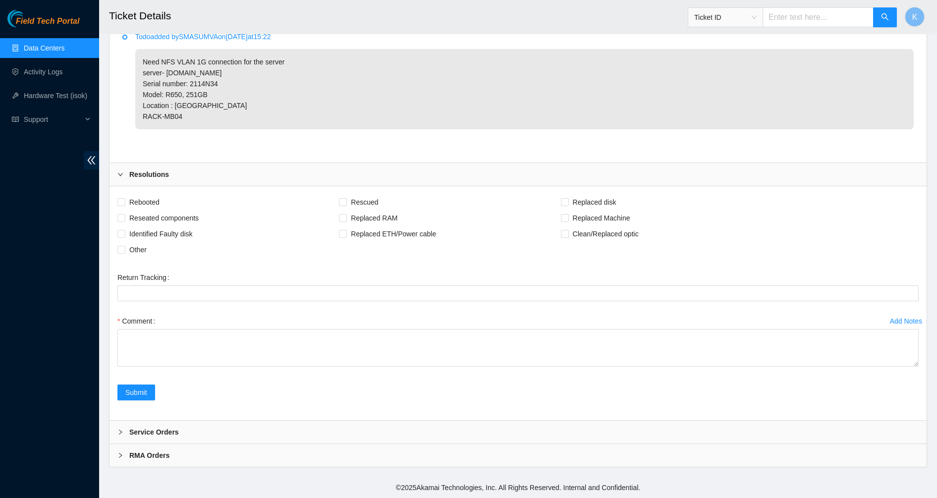
click at [170, 432] on b "Service Orders" at bounding box center [154, 432] width 50 height 11
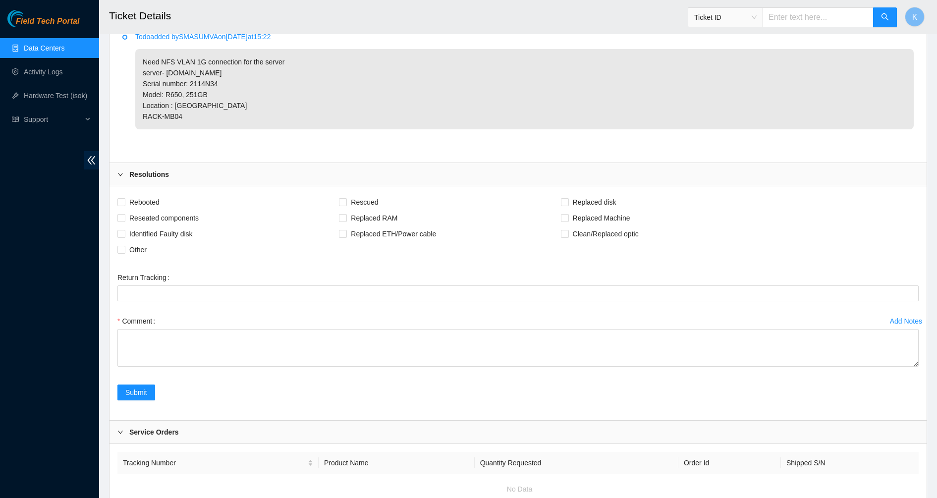
scroll to position [614, 0]
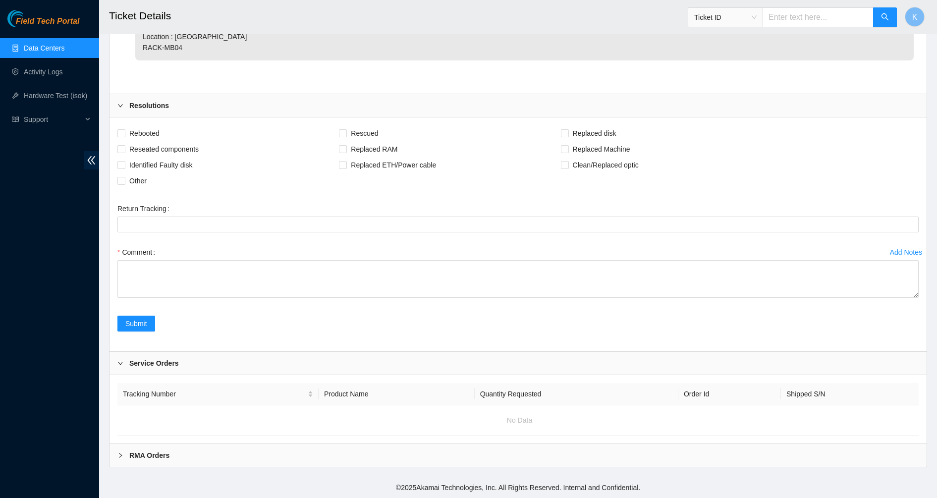
click at [170, 455] on div "RMA Orders" at bounding box center [517, 455] width 817 height 23
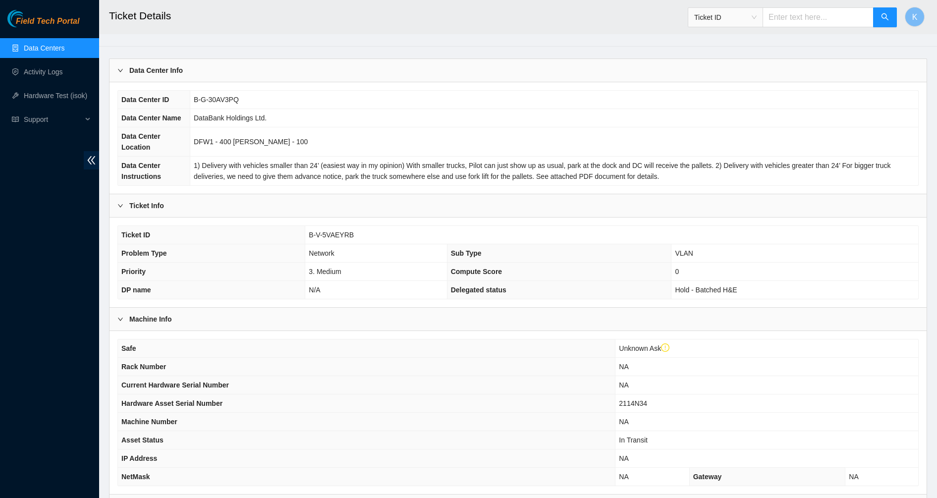
scroll to position [0, 0]
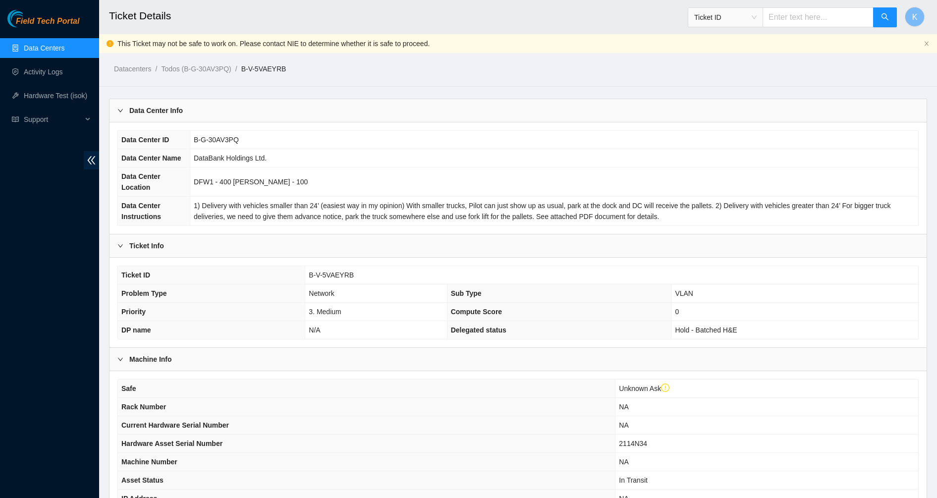
click at [40, 52] on link "Data Centers" at bounding box center [44, 48] width 41 height 8
